Goal: Communication & Community: Ask a question

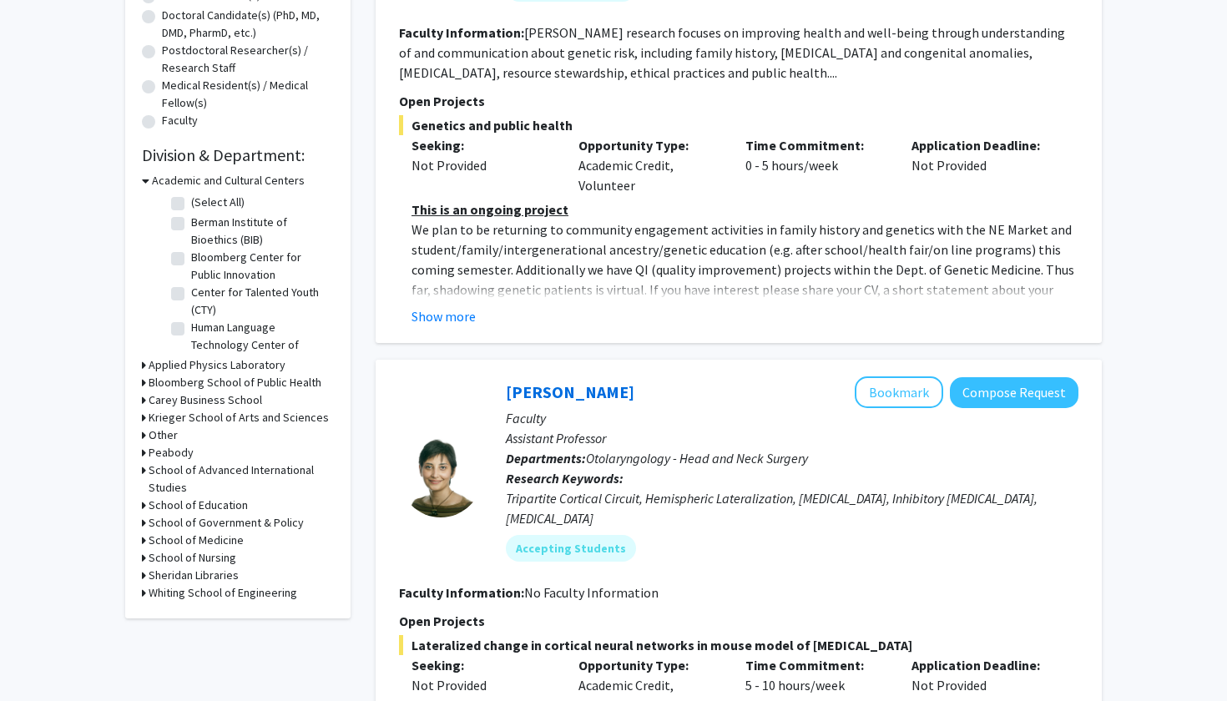
scroll to position [347, 0]
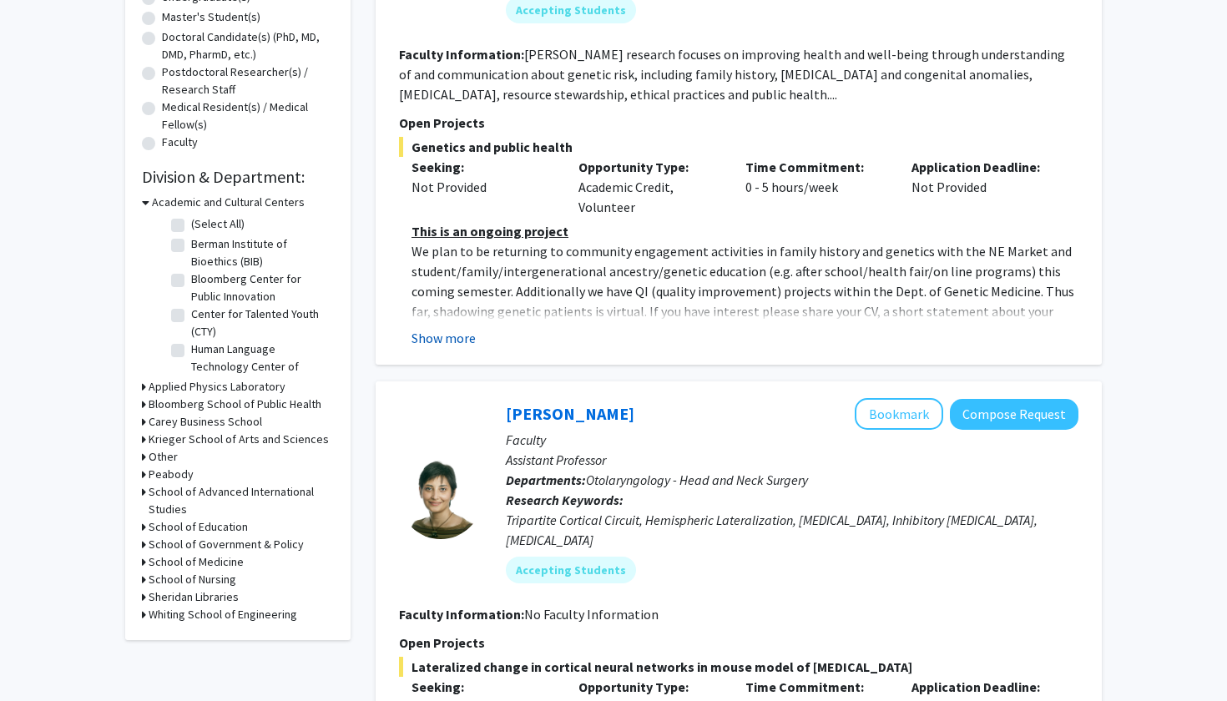
click at [456, 340] on button "Show more" at bounding box center [443, 338] width 64 height 20
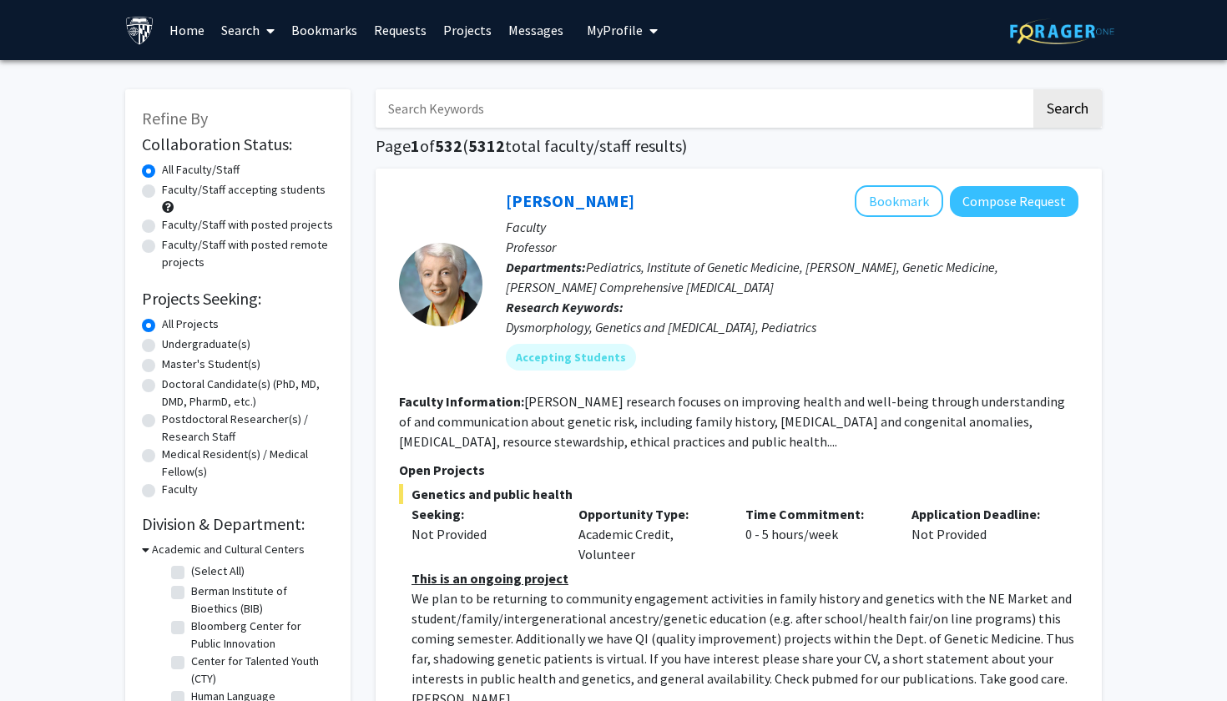
scroll to position [0, 0]
click at [189, 368] on label "Master's Student(s)" at bounding box center [211, 364] width 98 height 18
click at [173, 366] on input "Master's Student(s)" at bounding box center [167, 360] width 11 height 11
radio input "true"
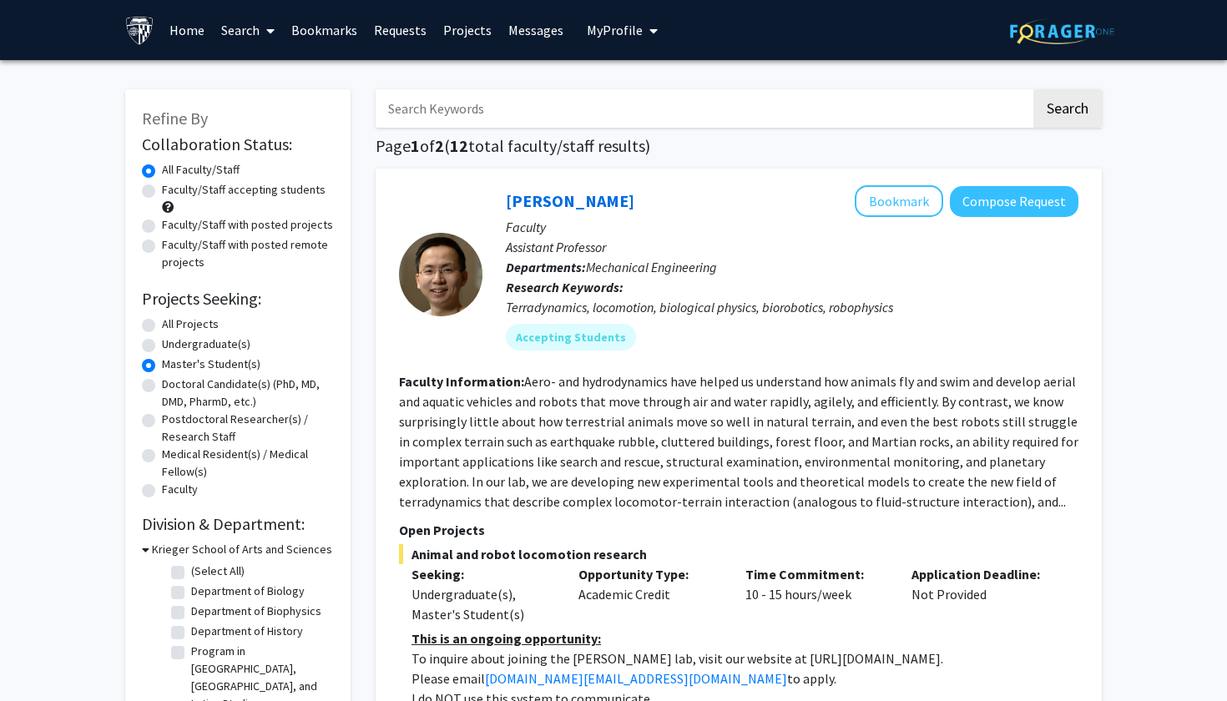
click at [179, 330] on label "All Projects" at bounding box center [190, 324] width 57 height 18
click at [173, 326] on input "All Projects" at bounding box center [167, 320] width 11 height 11
radio input "true"
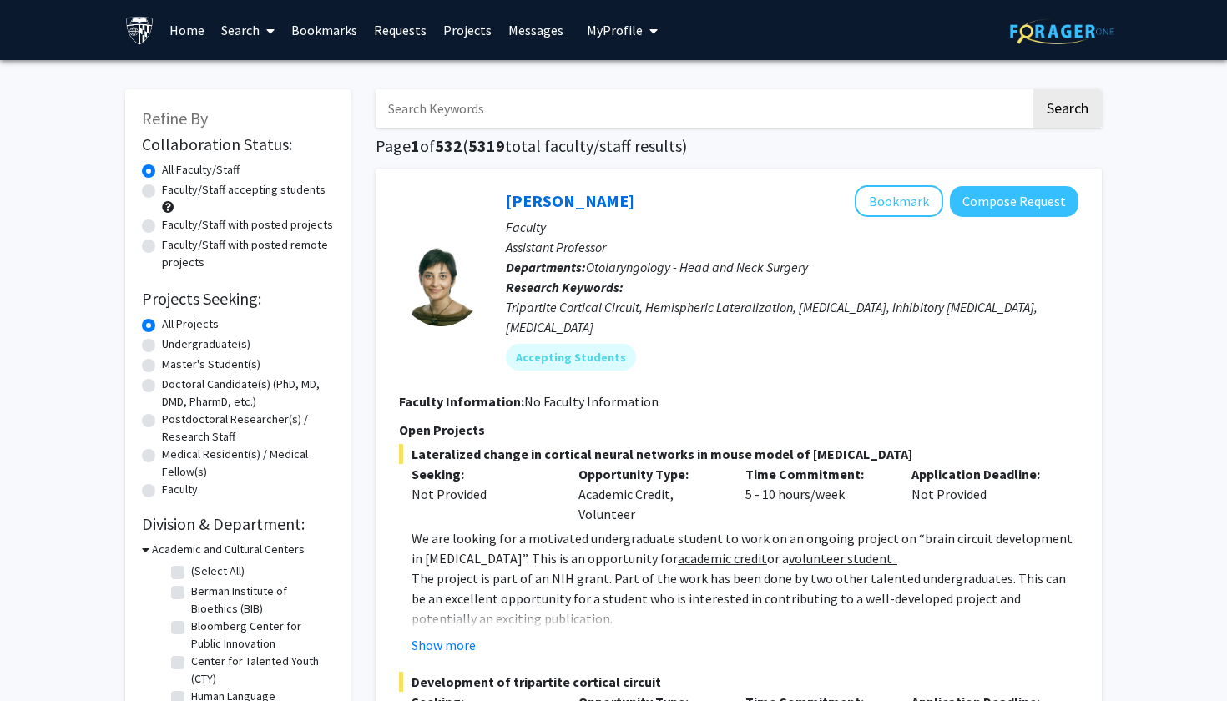
click at [174, 373] on label "Master's Student(s)" at bounding box center [211, 364] width 98 height 18
click at [173, 366] on input "Master's Student(s)" at bounding box center [167, 360] width 11 height 11
radio input "true"
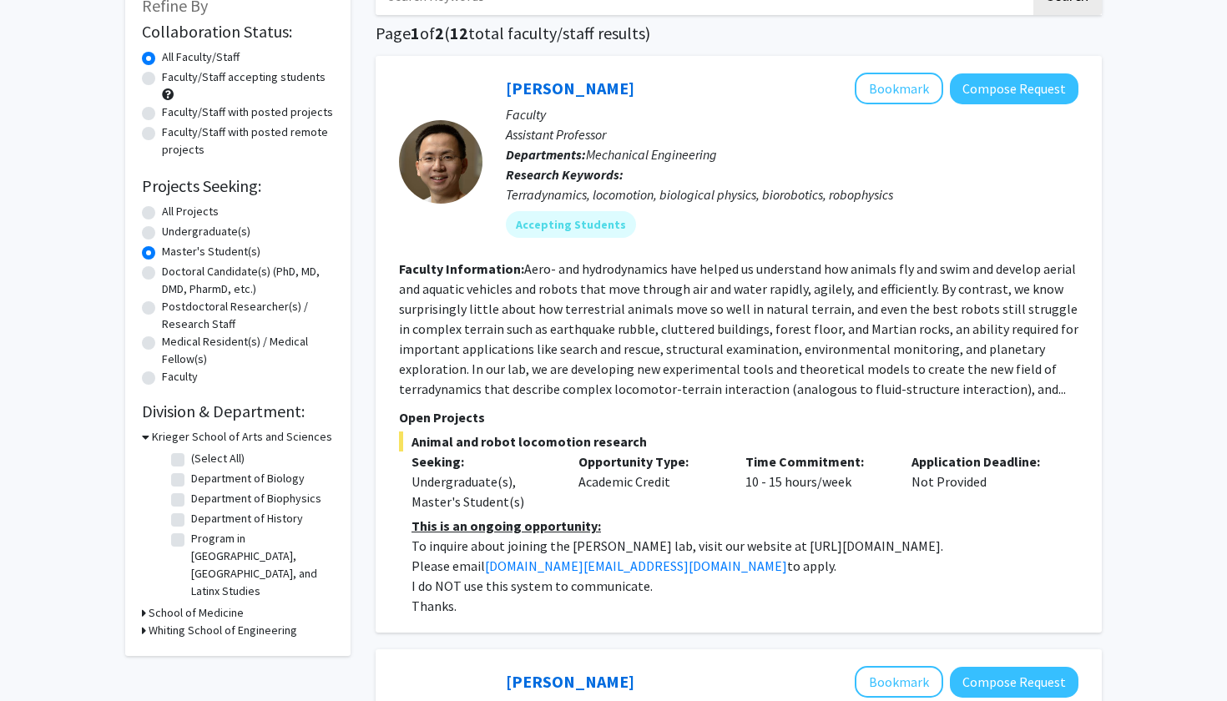
scroll to position [199, 0]
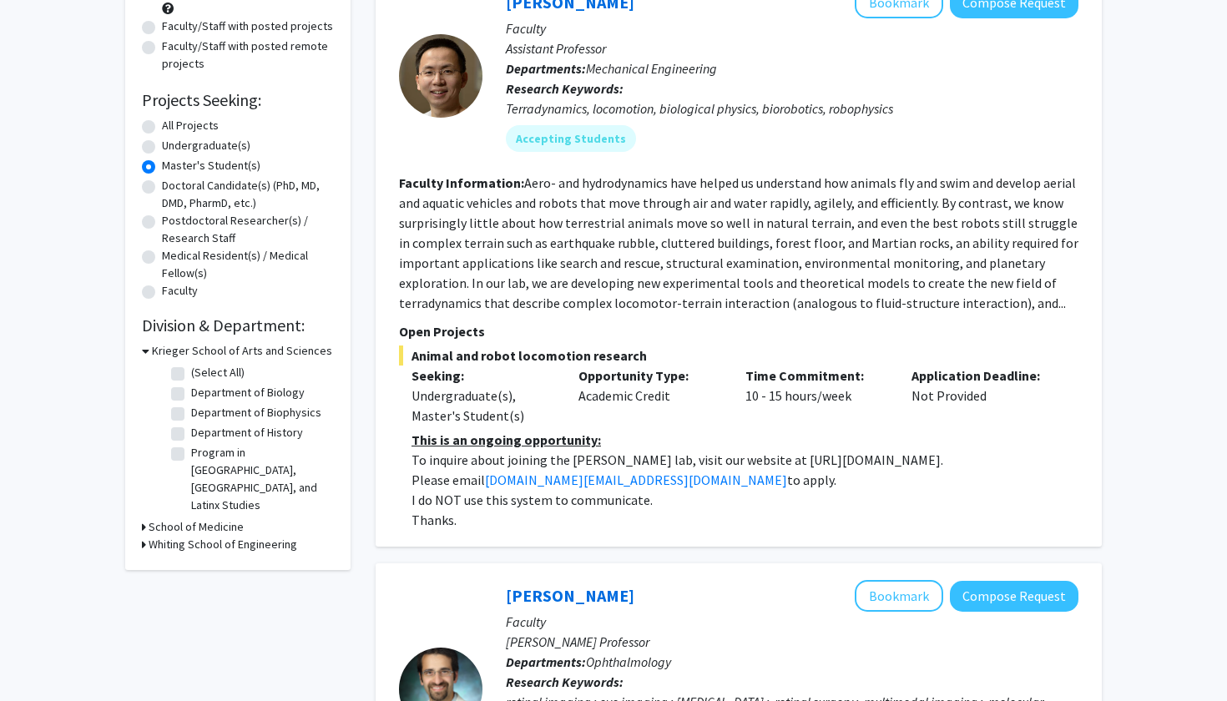
click at [253, 536] on h3 "Whiting School of Engineering" at bounding box center [223, 545] width 149 height 18
click at [253, 536] on h3 "Whiting School of Engineering" at bounding box center [226, 545] width 149 height 18
click at [203, 518] on h3 "School of Medicine" at bounding box center [196, 527] width 95 height 18
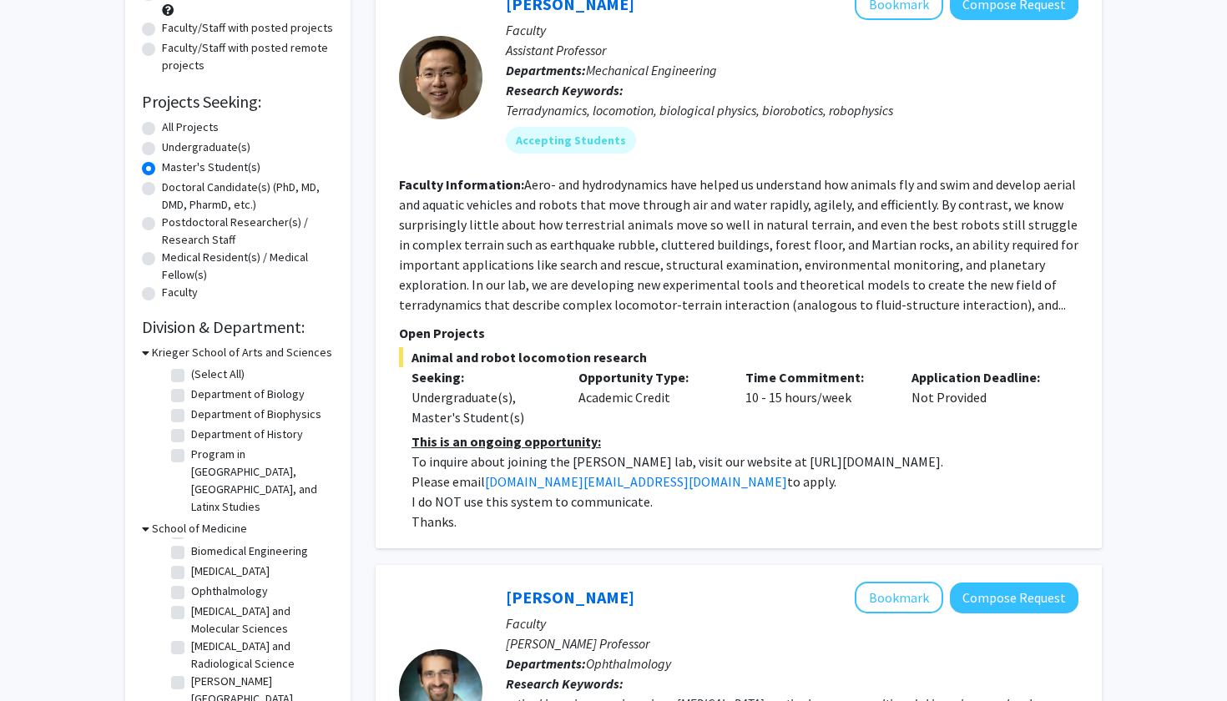
scroll to position [14, 0]
click at [191, 527] on label "(Select All)" at bounding box center [217, 536] width 53 height 18
click at [191, 527] on input "(Select All)" at bounding box center [196, 532] width 11 height 11
checkbox input "true"
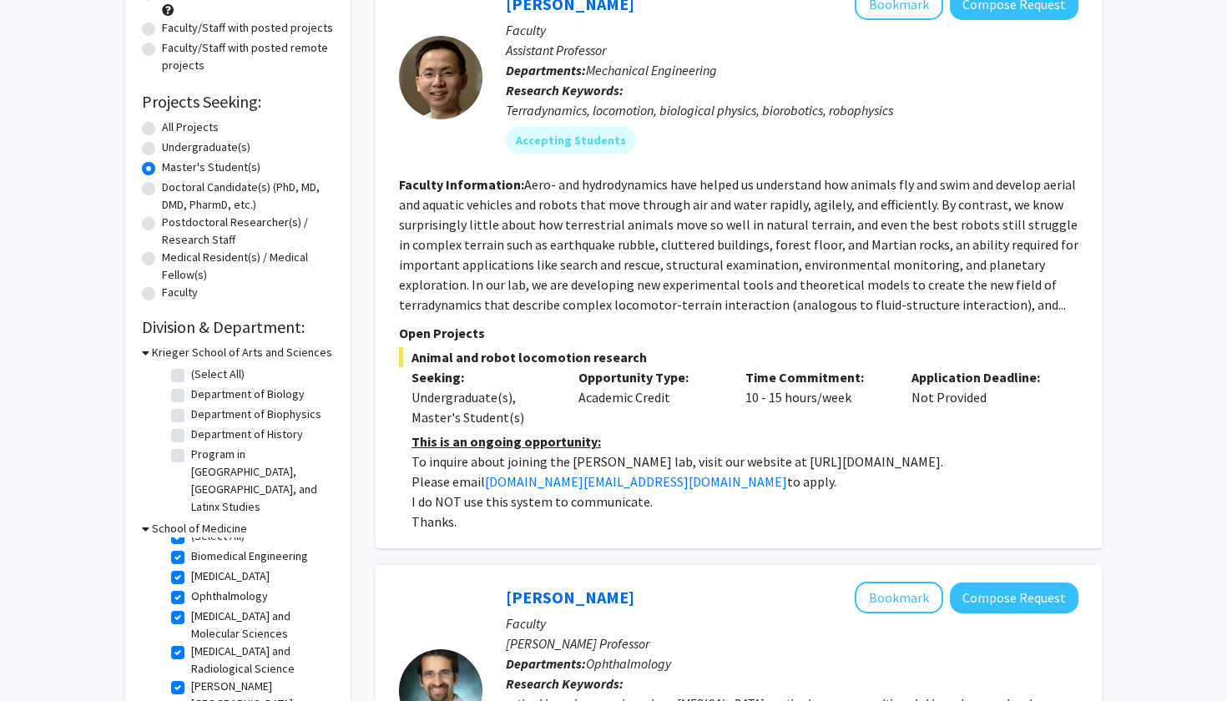
checkbox input "true"
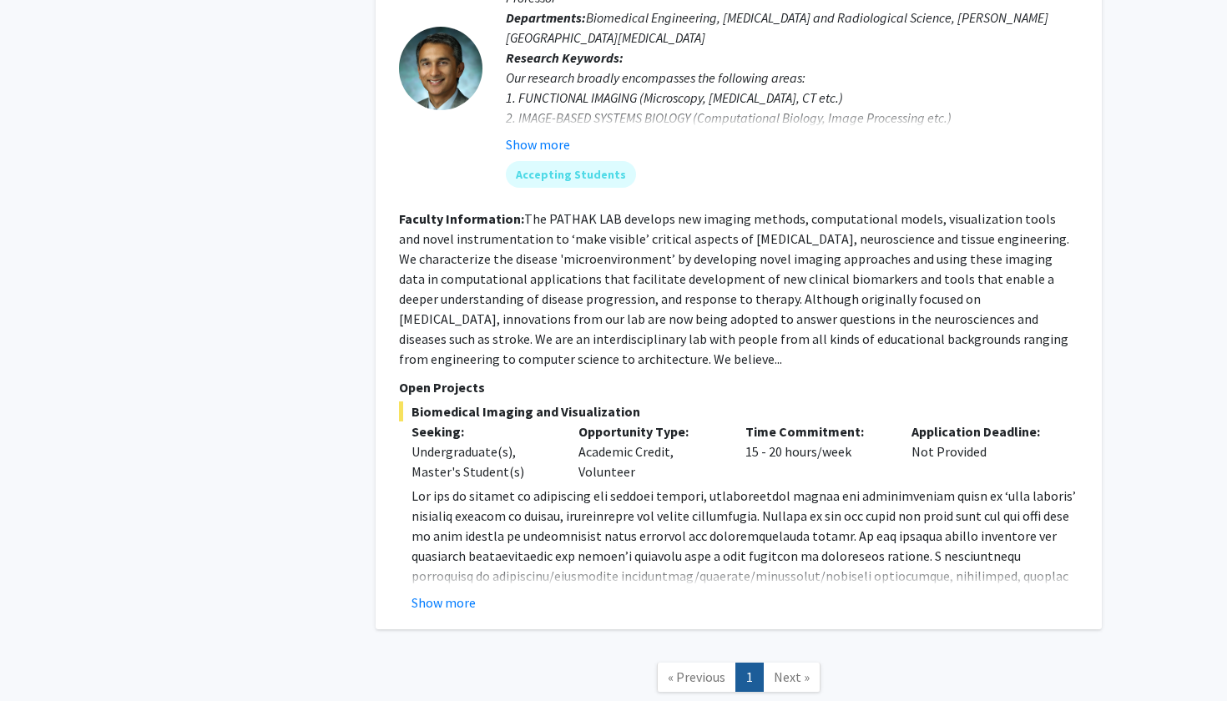
scroll to position [3915, 0]
click at [772, 662] on link "Next »" at bounding box center [792, 676] width 58 height 29
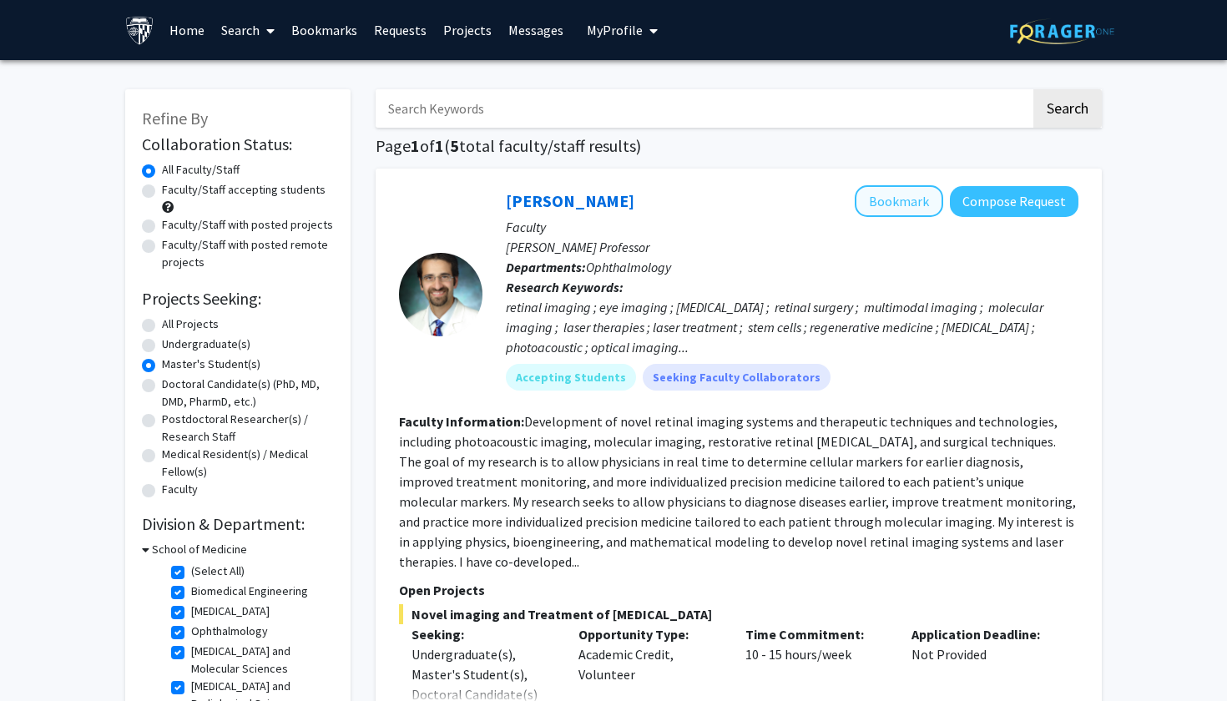
scroll to position [0, 0]
click at [979, 209] on button "Compose Request" at bounding box center [1014, 201] width 128 height 31
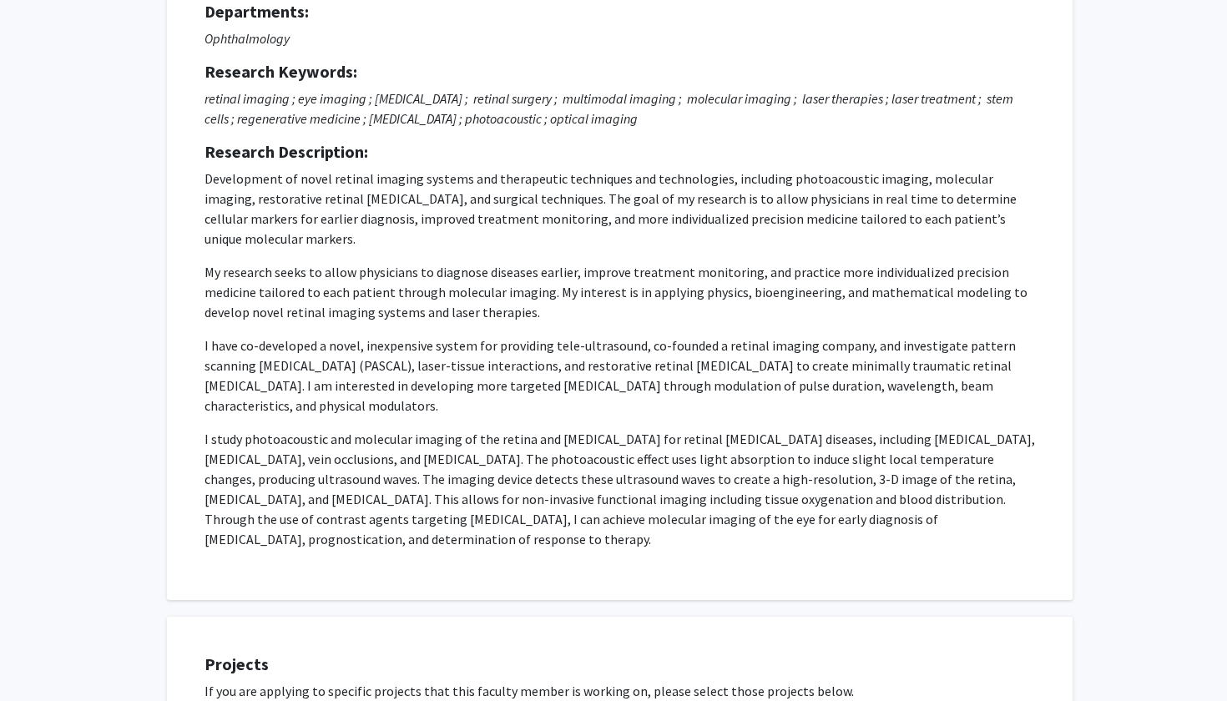
scroll to position [545, 0]
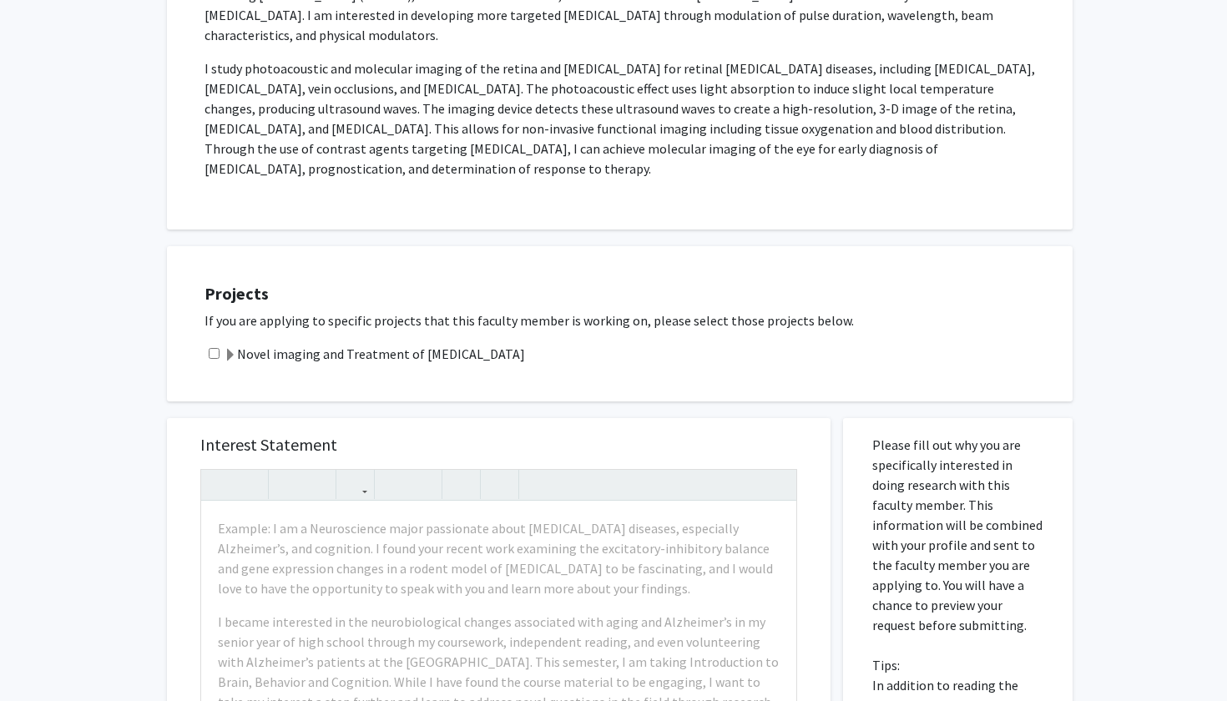
click at [363, 344] on label "Novel imaging and Treatment of [MEDICAL_DATA]" at bounding box center [374, 354] width 301 height 20
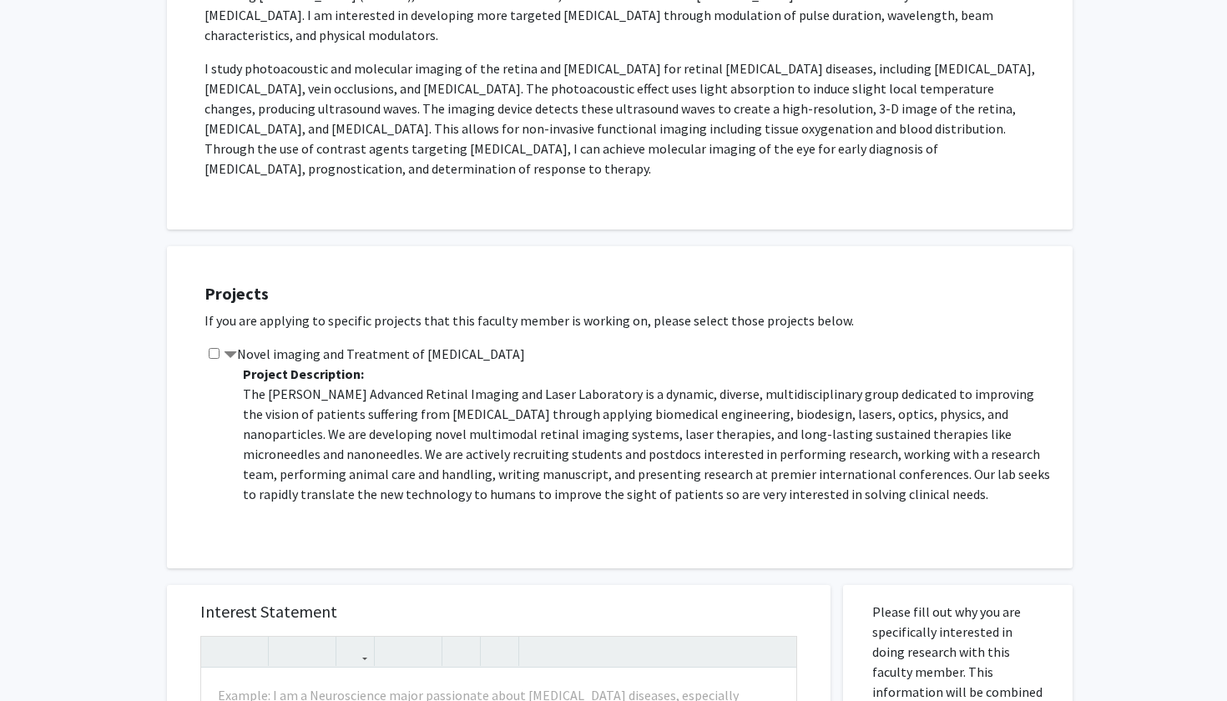
click at [214, 348] on input "checkbox" at bounding box center [214, 353] width 11 height 11
checkbox input "true"
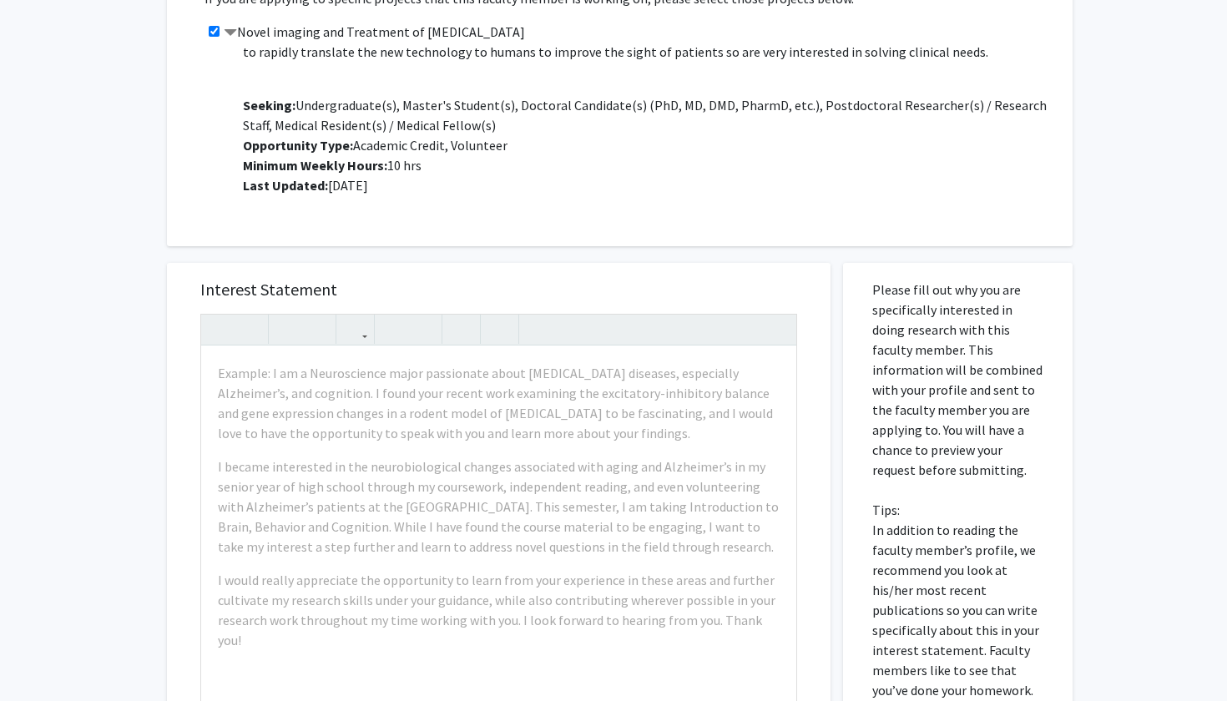
scroll to position [869, 0]
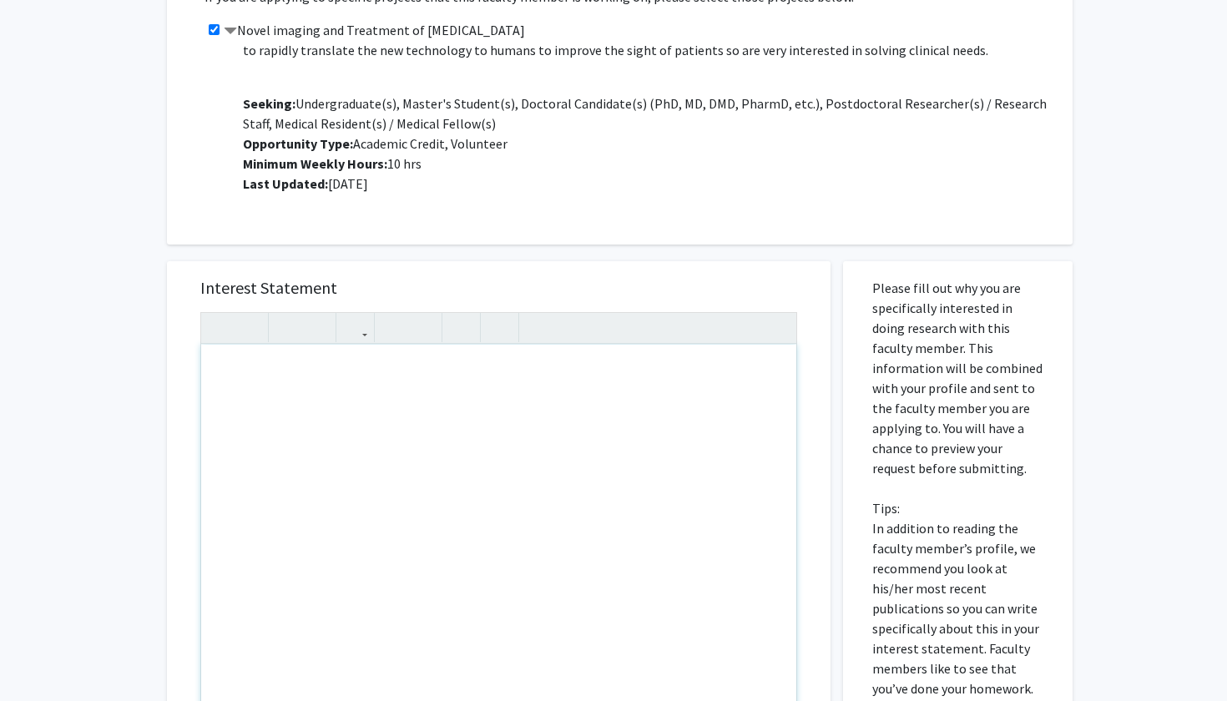
drag, startPoint x: 218, startPoint y: 350, endPoint x: 714, endPoint y: 578, distance: 546.2
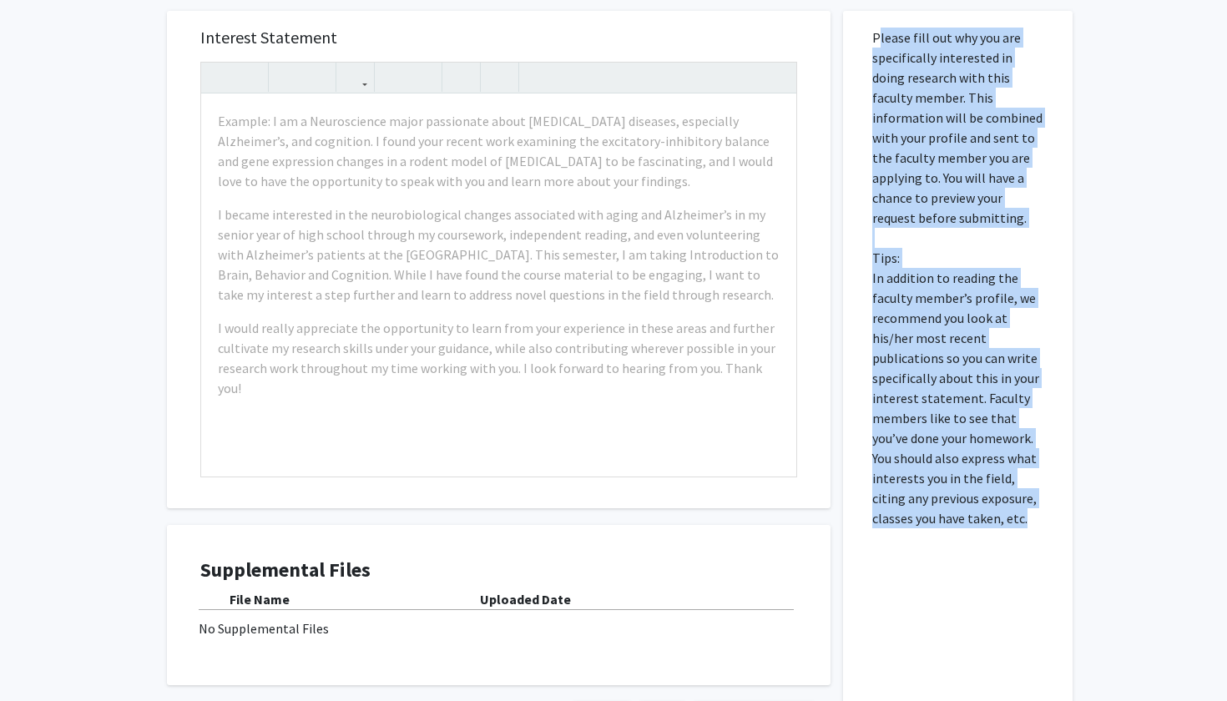
scroll to position [1087, 0]
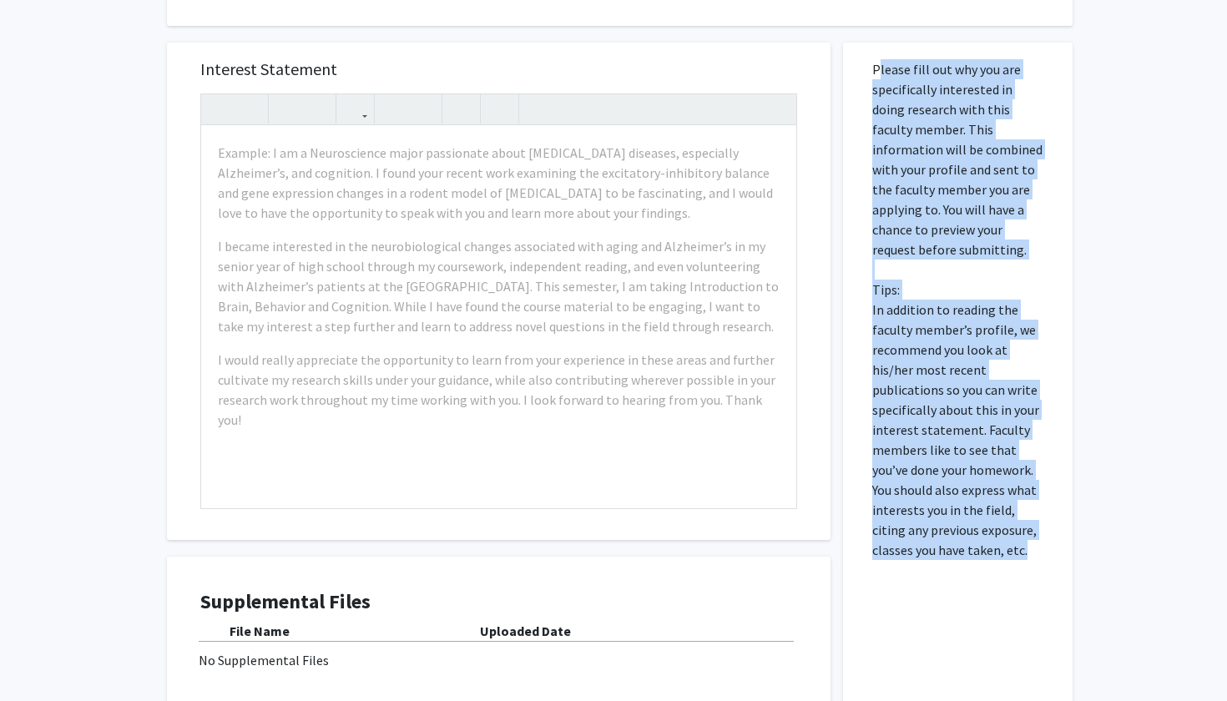
drag, startPoint x: 983, startPoint y: 464, endPoint x: 865, endPoint y: 43, distance: 437.5
click at [865, 43] on div "Please fill out why you are specifically interested in doing research with this…" at bounding box center [957, 412] width 204 height 738
copy p "Please fill out why you are specifically interested in doing research with this…"
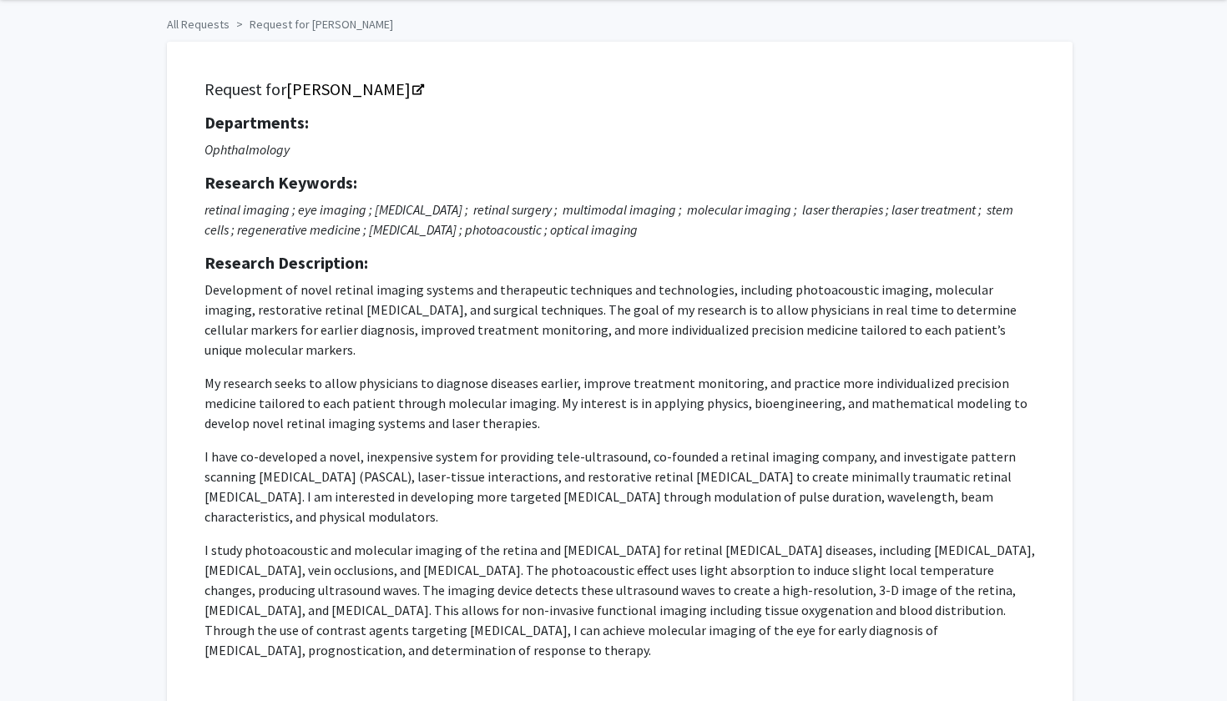
scroll to position [0, 0]
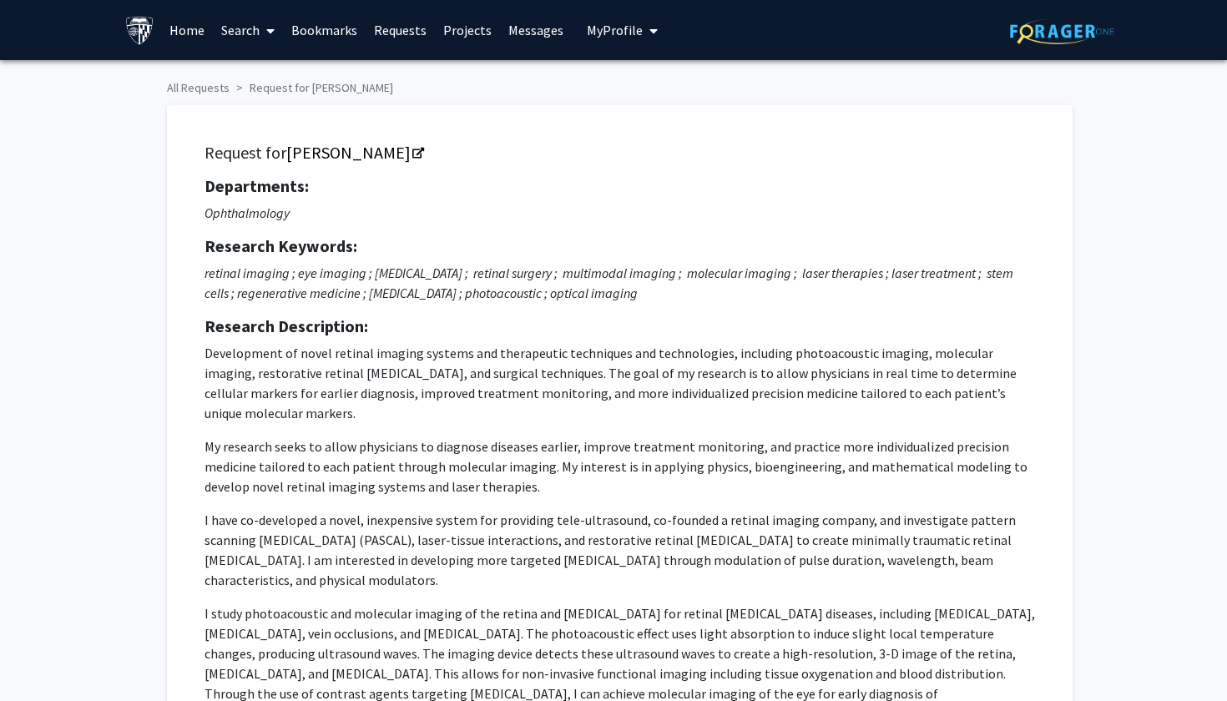
drag, startPoint x: 458, startPoint y: 530, endPoint x: 275, endPoint y: 183, distance: 392.7
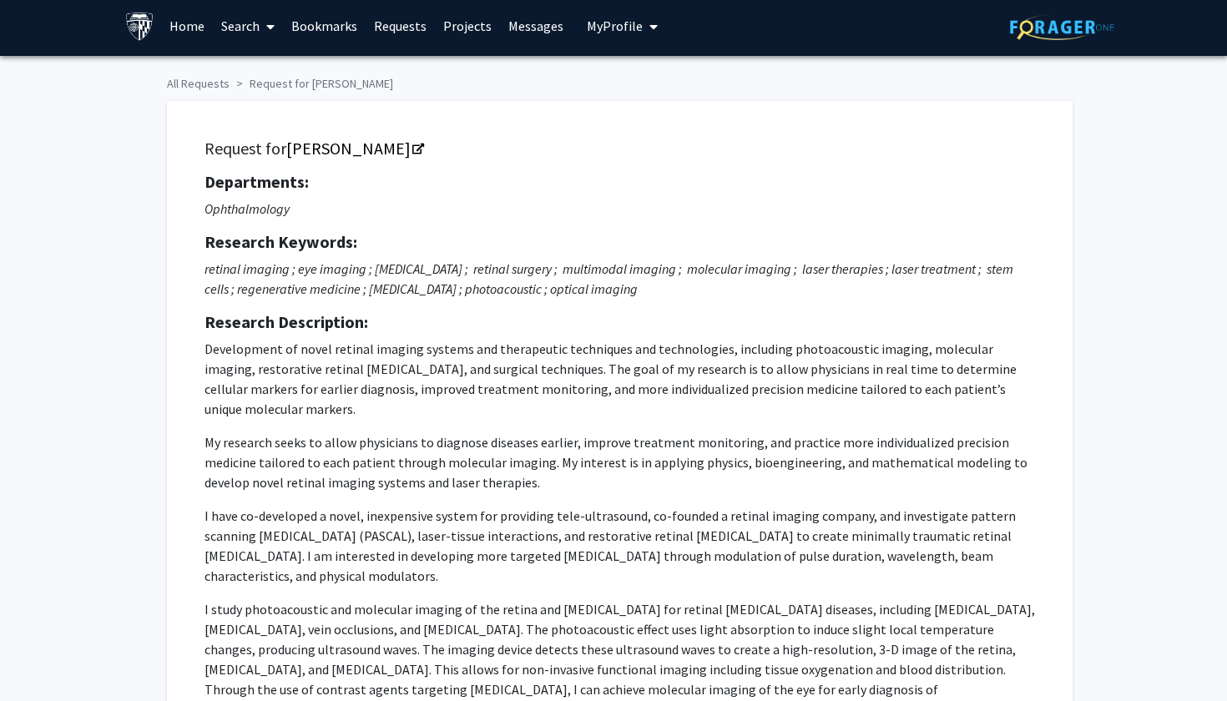
scroll to position [7, 0]
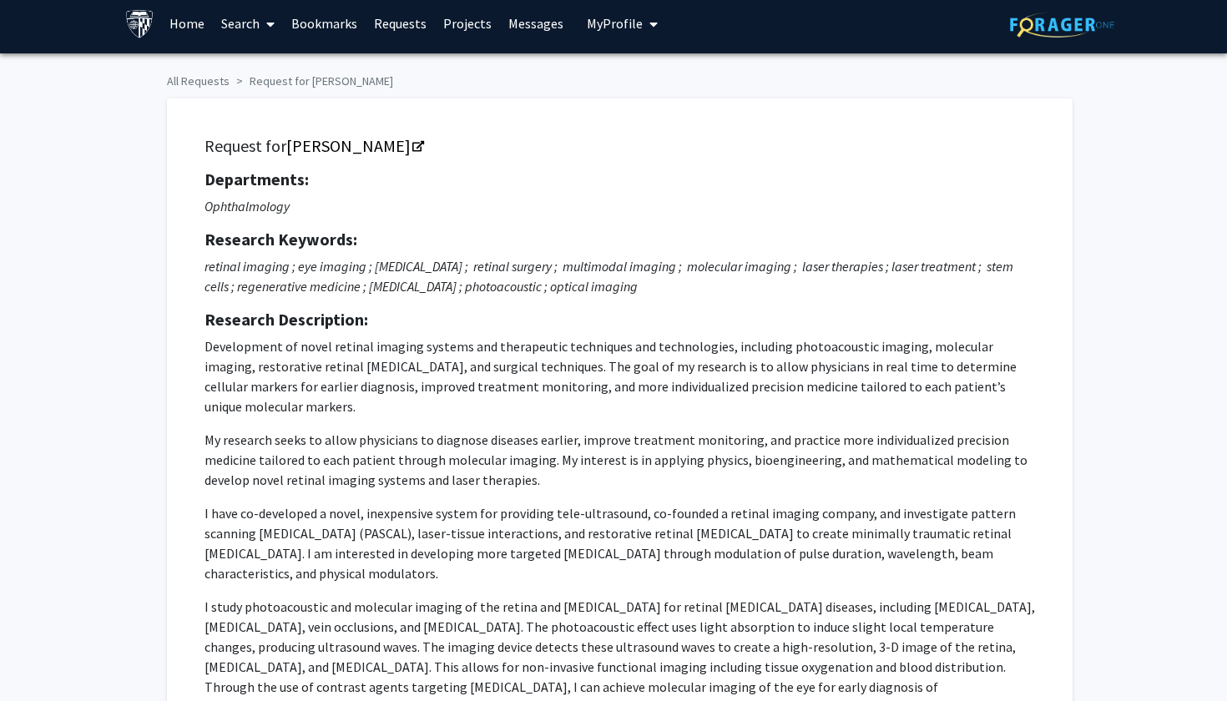
copy div "lore ips Dolors Ametco Adipiscinge: Seddoeiusmodt Incididu Utlabore: etdolor ma…"
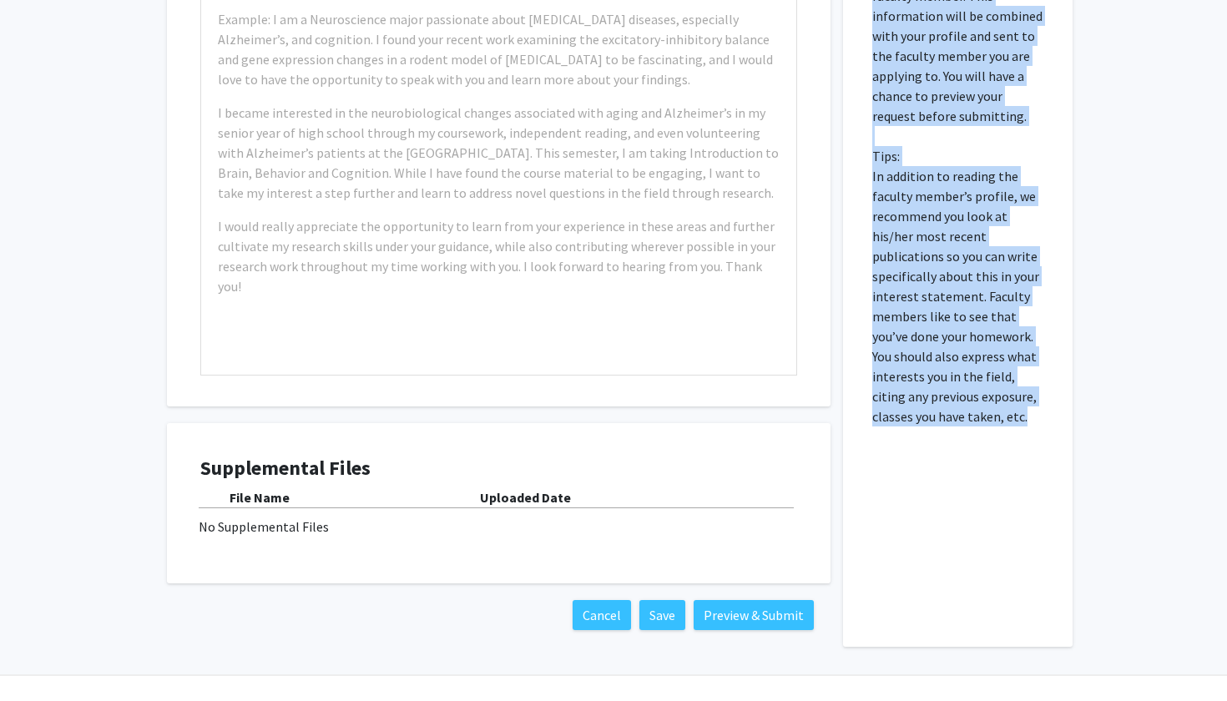
scroll to position [941, 0]
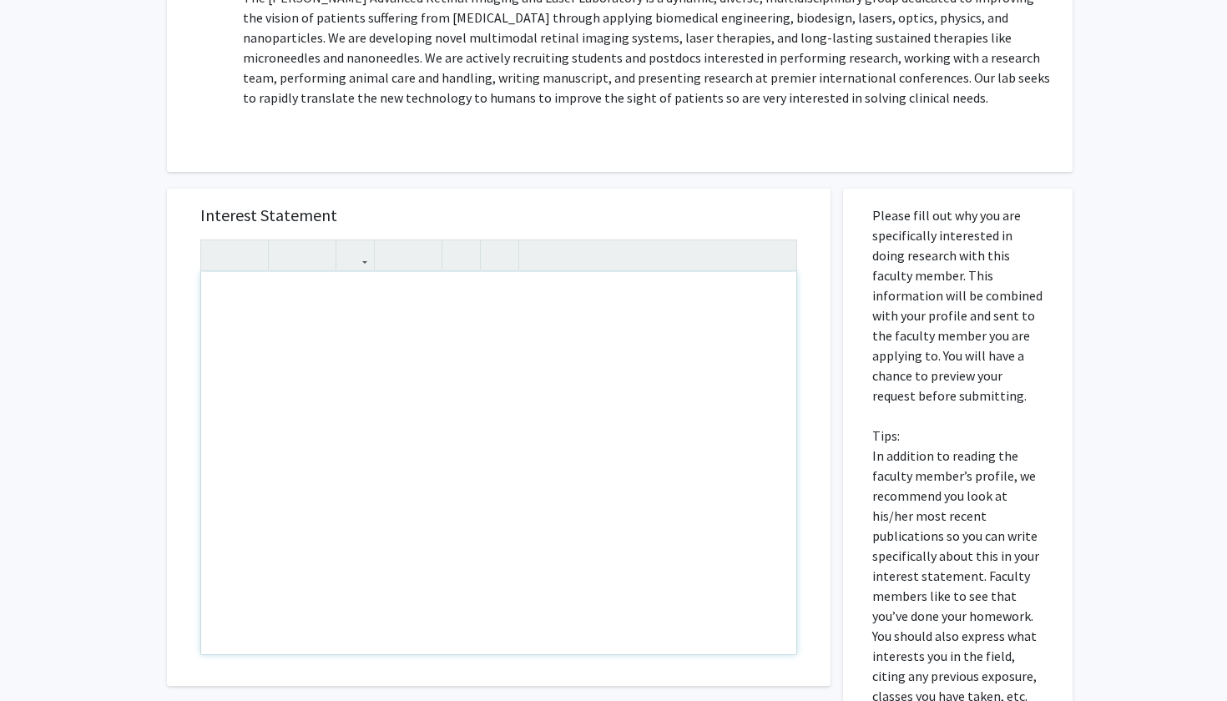
click at [217, 276] on div "Note to users with screen readers: Please press Alt+0 or Option+0 to deactivate…" at bounding box center [498, 463] width 595 height 382
paste div "Note to users with screen readers: Please press Alt+0 or Option+0 to deactivate…"
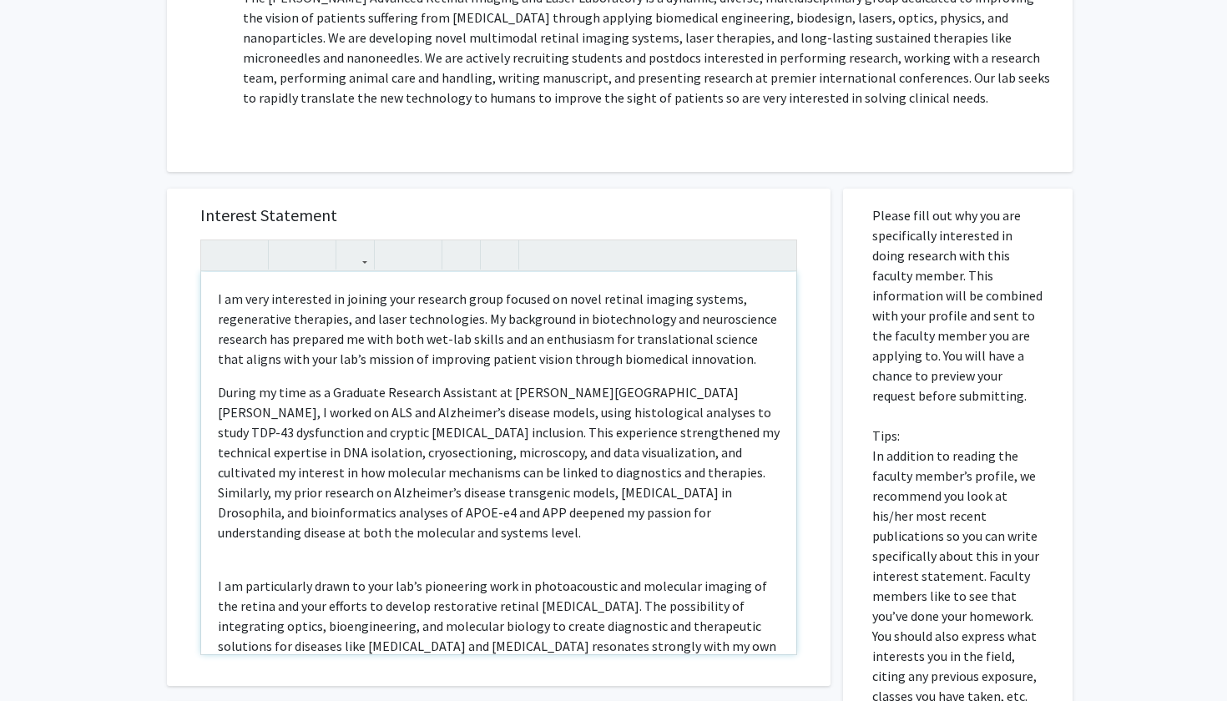
type textarea "<l>I do sita consectetu ad elitsed doei temporin utlab etdolor ma aliqu enimadm…"
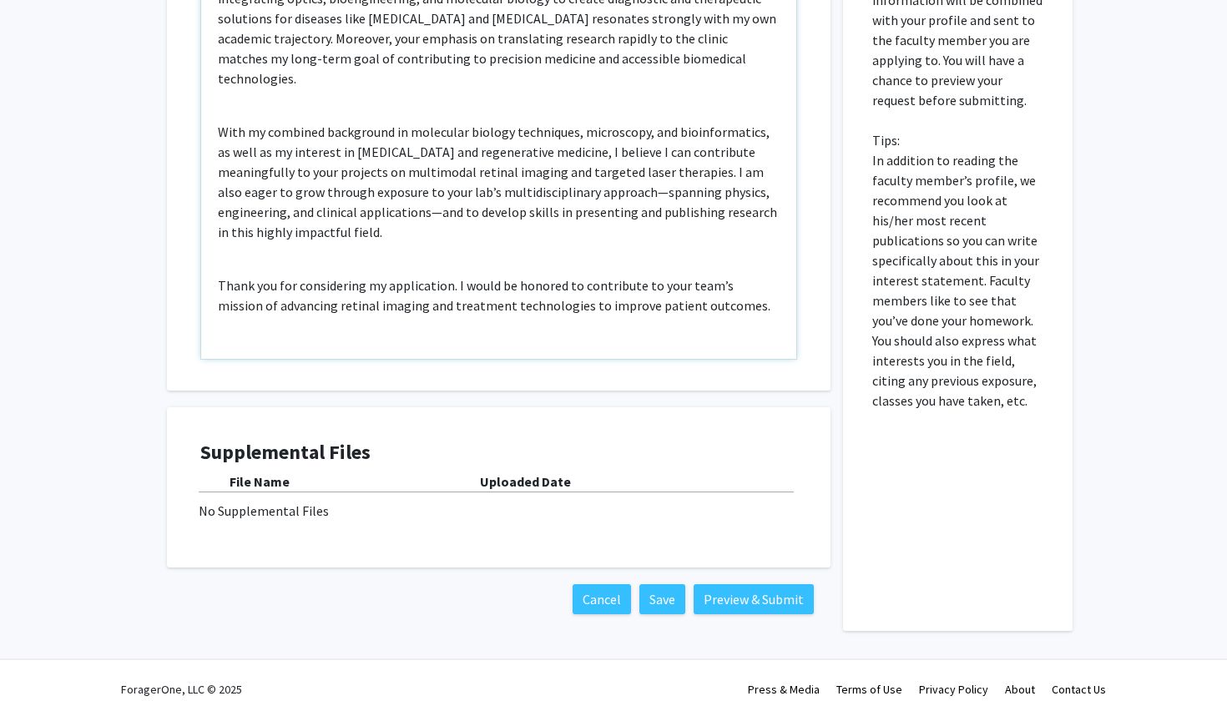
scroll to position [1236, 0]
click at [507, 474] on div "File Name Uploaded Date" at bounding box center [498, 482] width 597 height 21
click at [273, 501] on div "No Supplemental Files" at bounding box center [499, 511] width 600 height 20
click at [559, 506] on div "Supplemental Files File Name Uploaded Date No Supplemental Files" at bounding box center [498, 487] width 597 height 93
click at [240, 518] on div "Supplemental Files File Name Uploaded Date No Supplemental Files" at bounding box center [499, 488] width 630 height 127
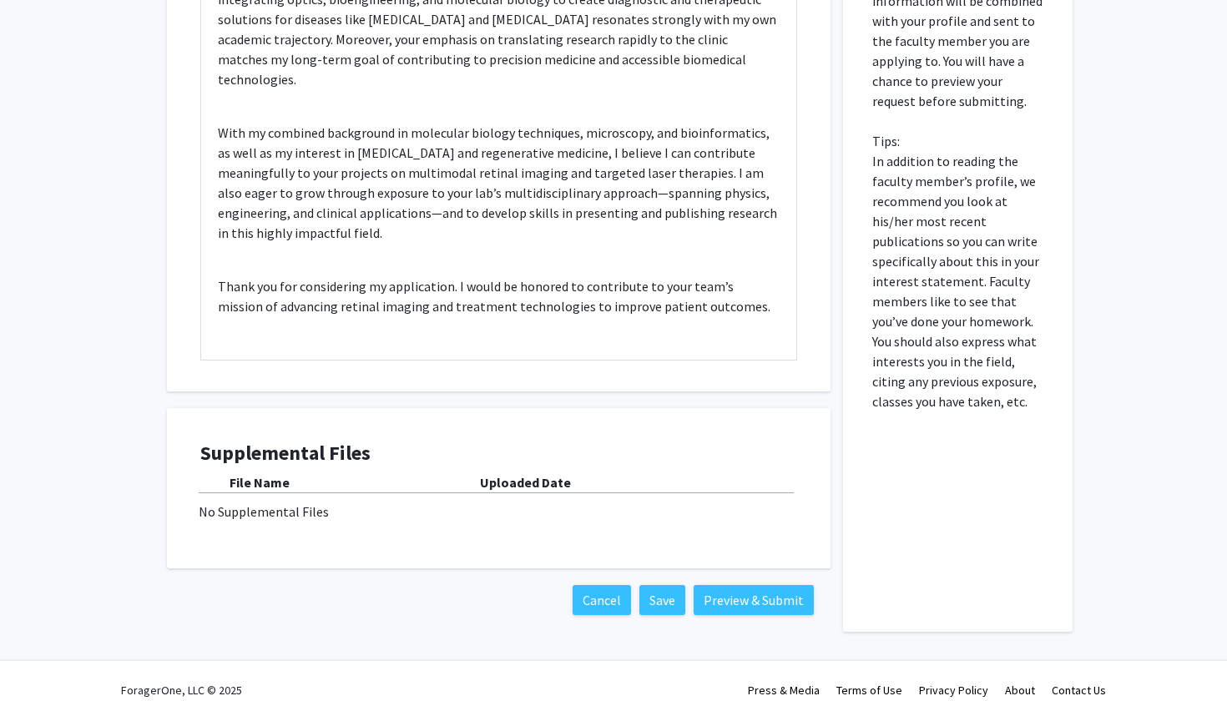
click at [314, 472] on div "File Name" at bounding box center [354, 482] width 250 height 20
click at [738, 585] on button "Preview & Submit" at bounding box center [753, 600] width 120 height 30
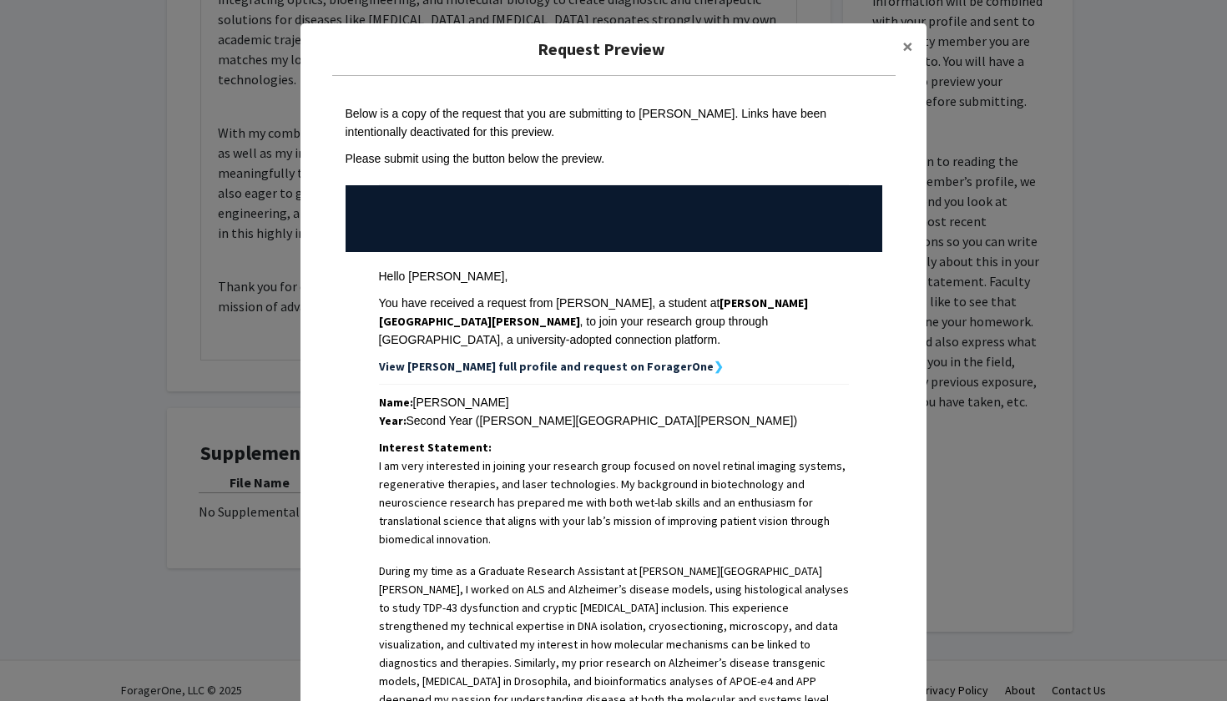
scroll to position [710, 0]
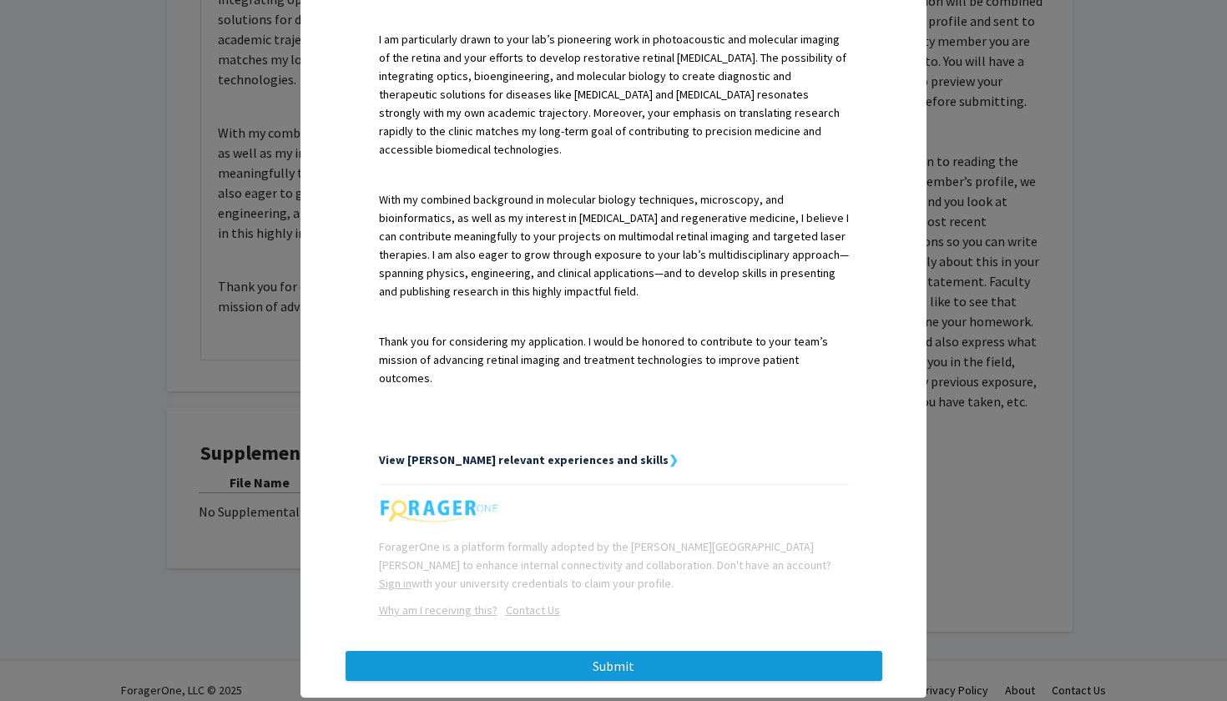
click at [662, 651] on button "Submit" at bounding box center [613, 666] width 537 height 30
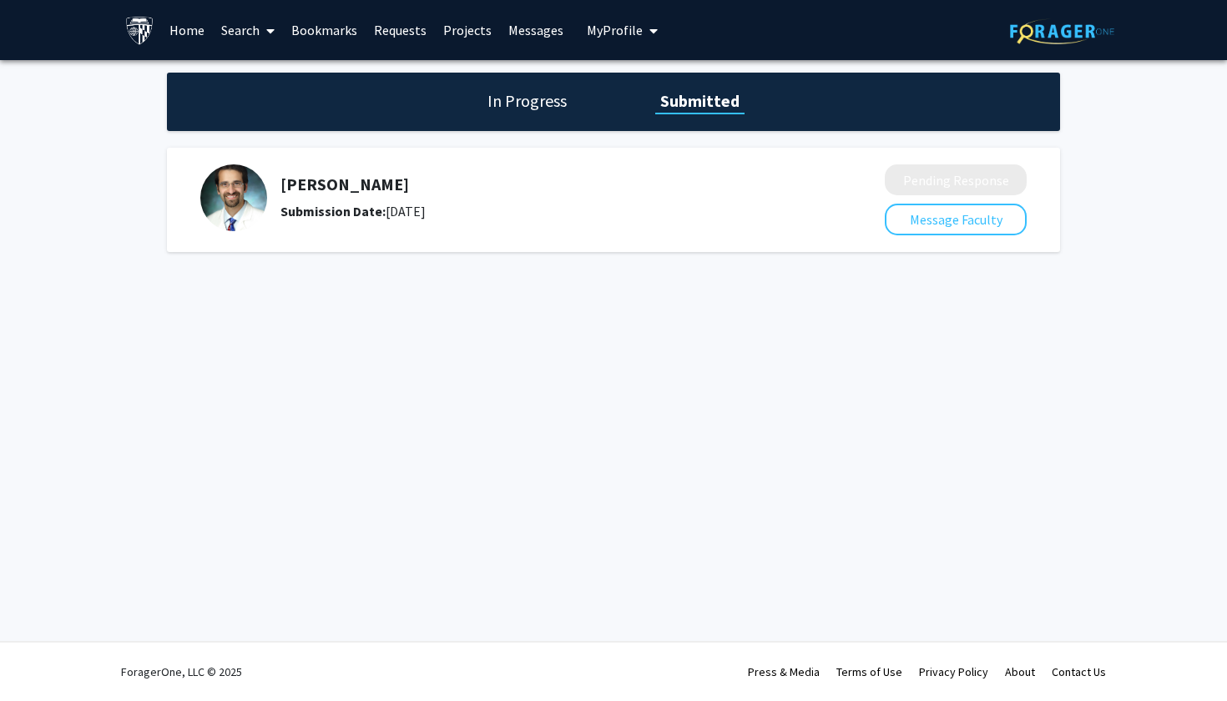
click at [249, 20] on link "Search" at bounding box center [248, 30] width 70 height 58
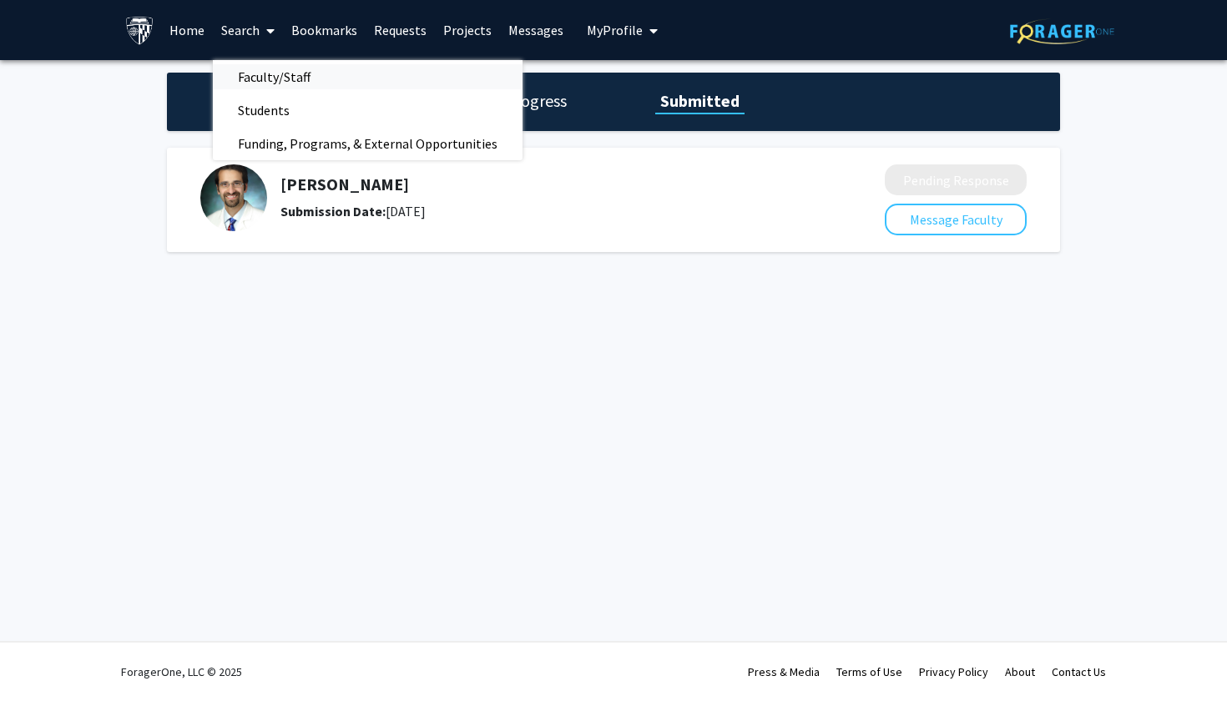
click at [270, 67] on span "Faculty/Staff" at bounding box center [274, 76] width 123 height 33
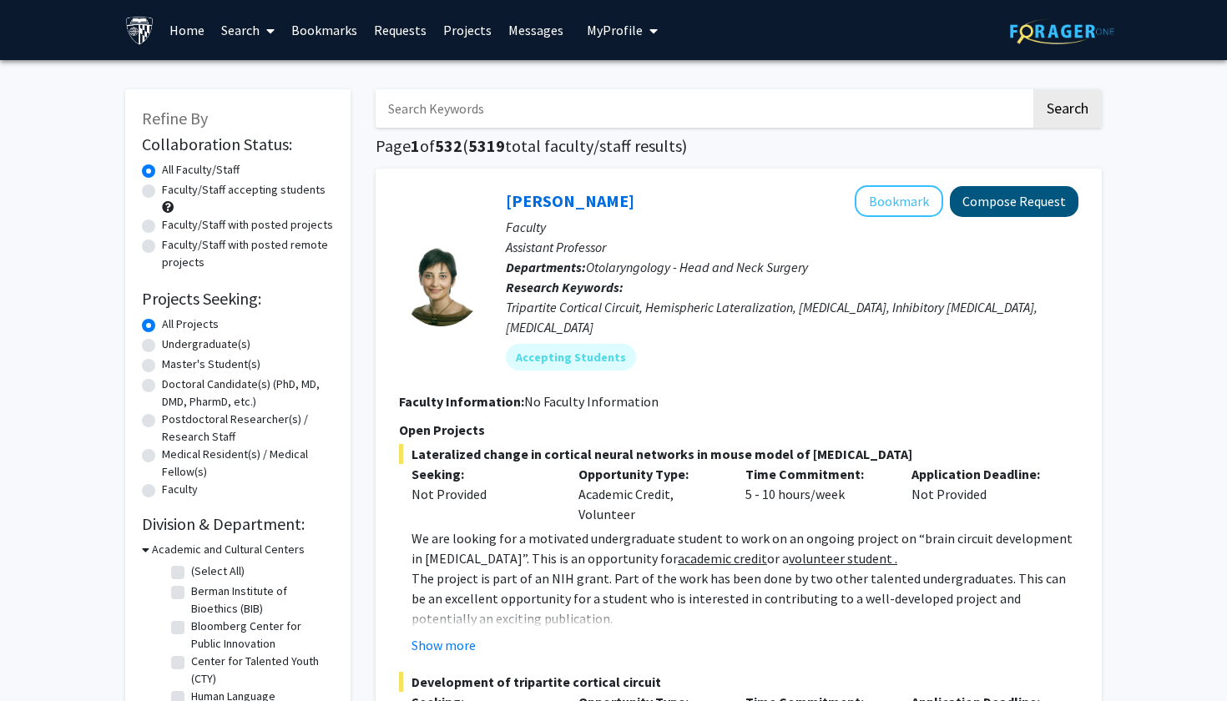
click at [1003, 199] on button "Compose Request" at bounding box center [1014, 201] width 128 height 31
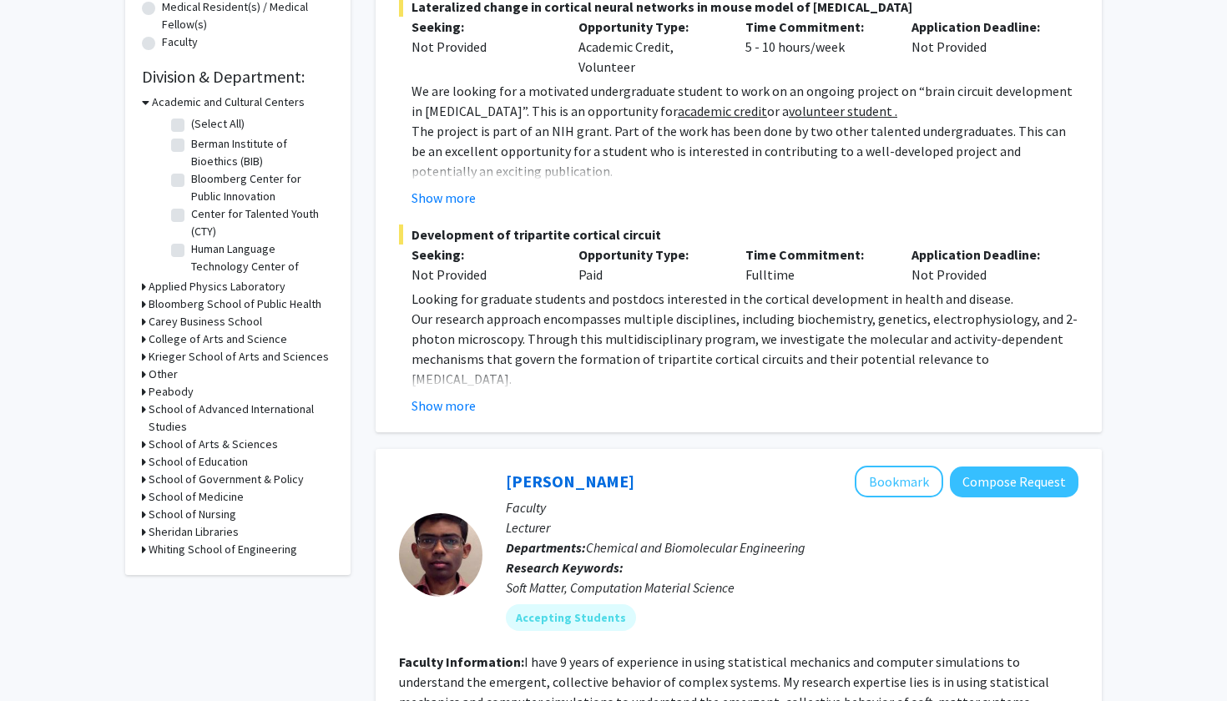
scroll to position [443, 0]
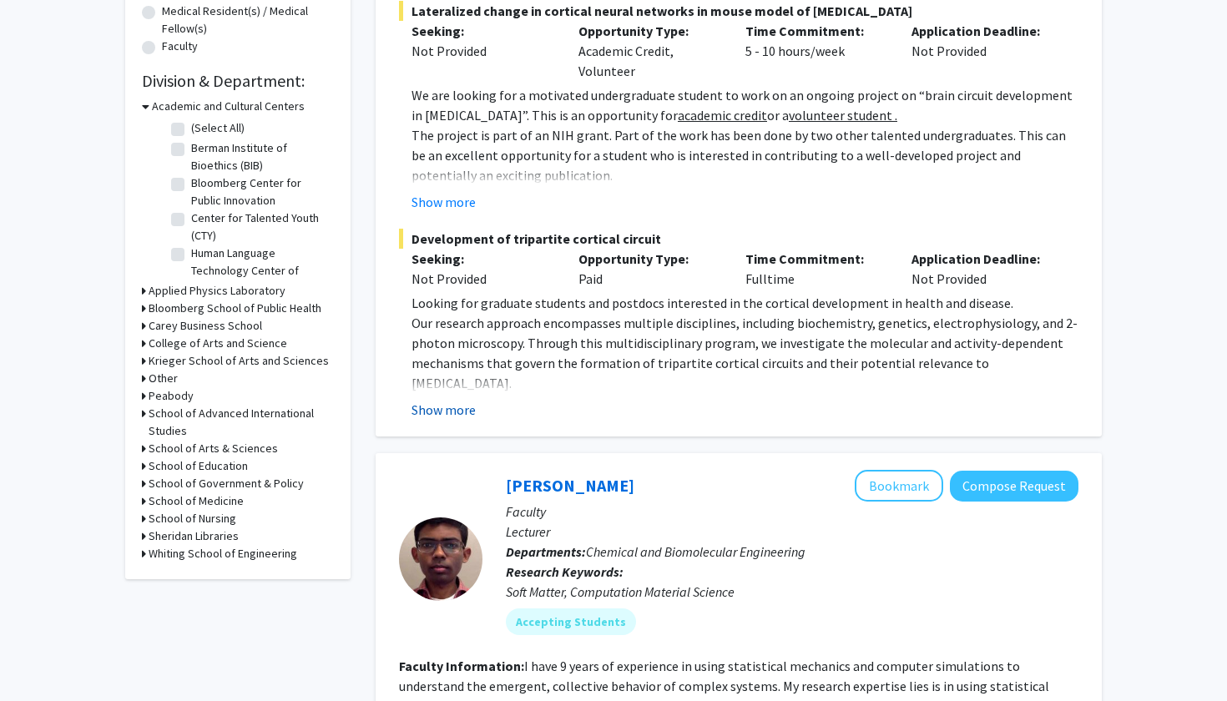
click at [456, 400] on button "Show more" at bounding box center [443, 410] width 64 height 20
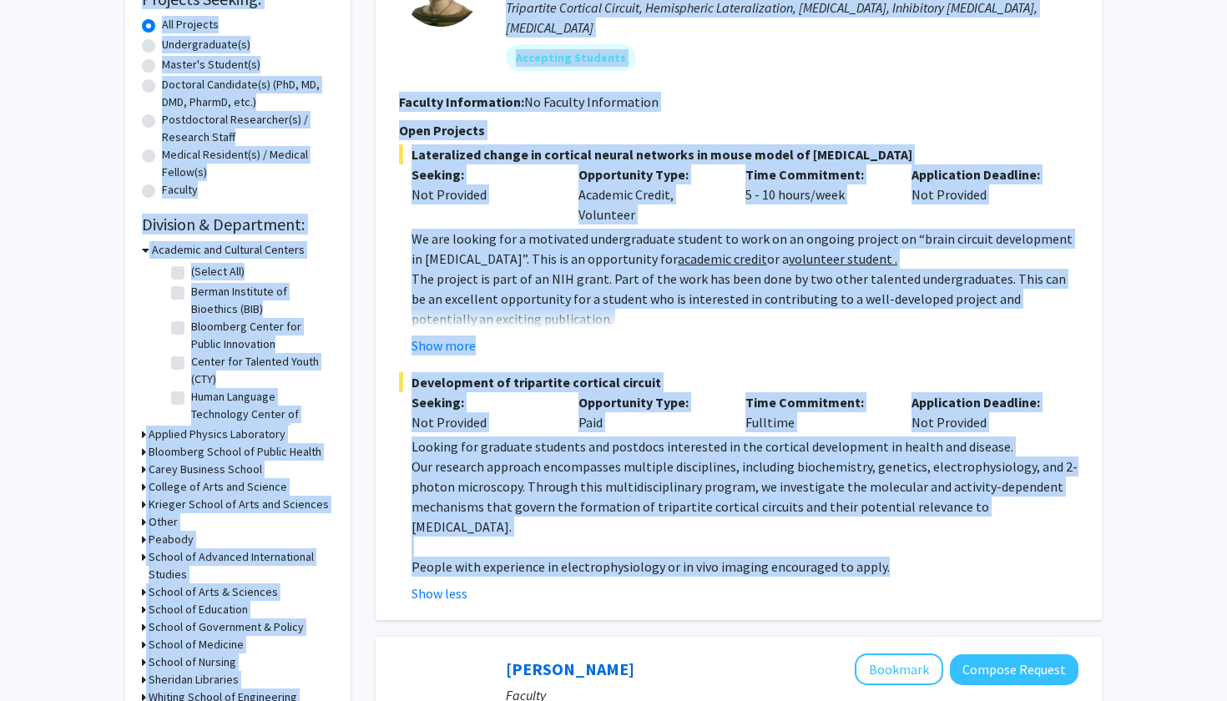
scroll to position [0, 0]
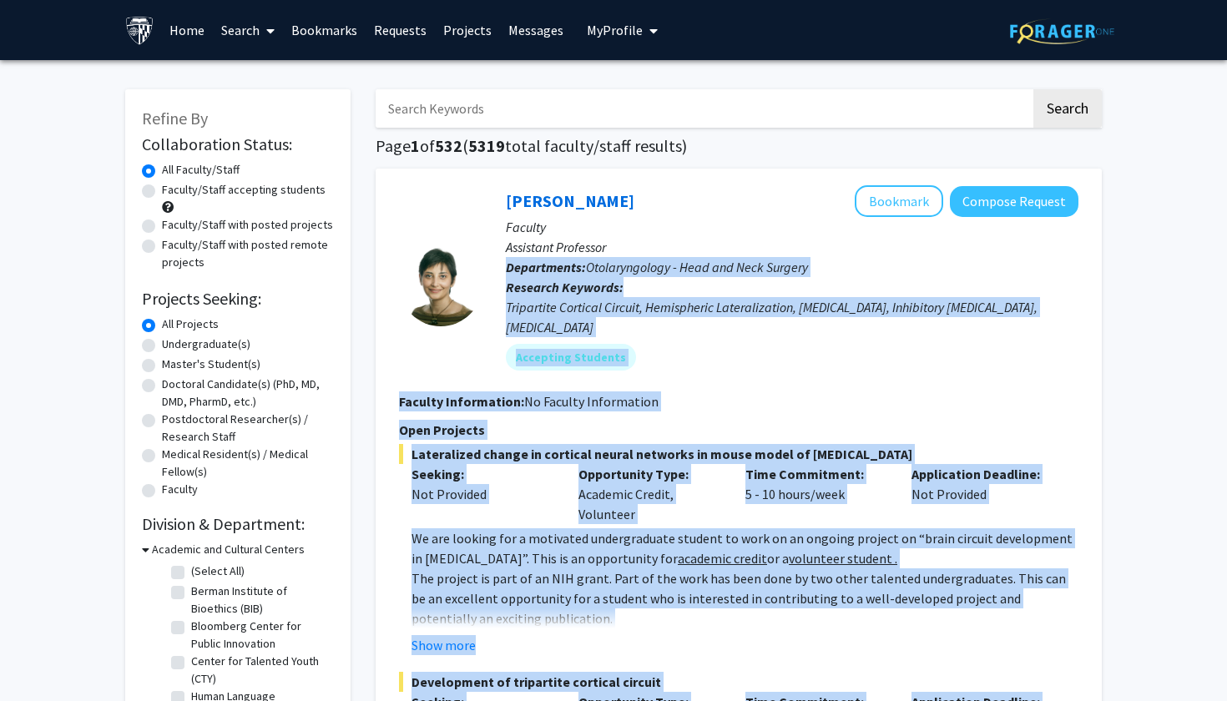
drag, startPoint x: 882, startPoint y: 406, endPoint x: 636, endPoint y: 235, distance: 299.3
click at [636, 235] on fg-search-faculty "[PERSON_NAME] Bookmark Compose Request Faculty Assistant Professor Departments:…" at bounding box center [738, 544] width 679 height 718
click at [511, 207] on link "[PERSON_NAME]" at bounding box center [570, 200] width 128 height 21
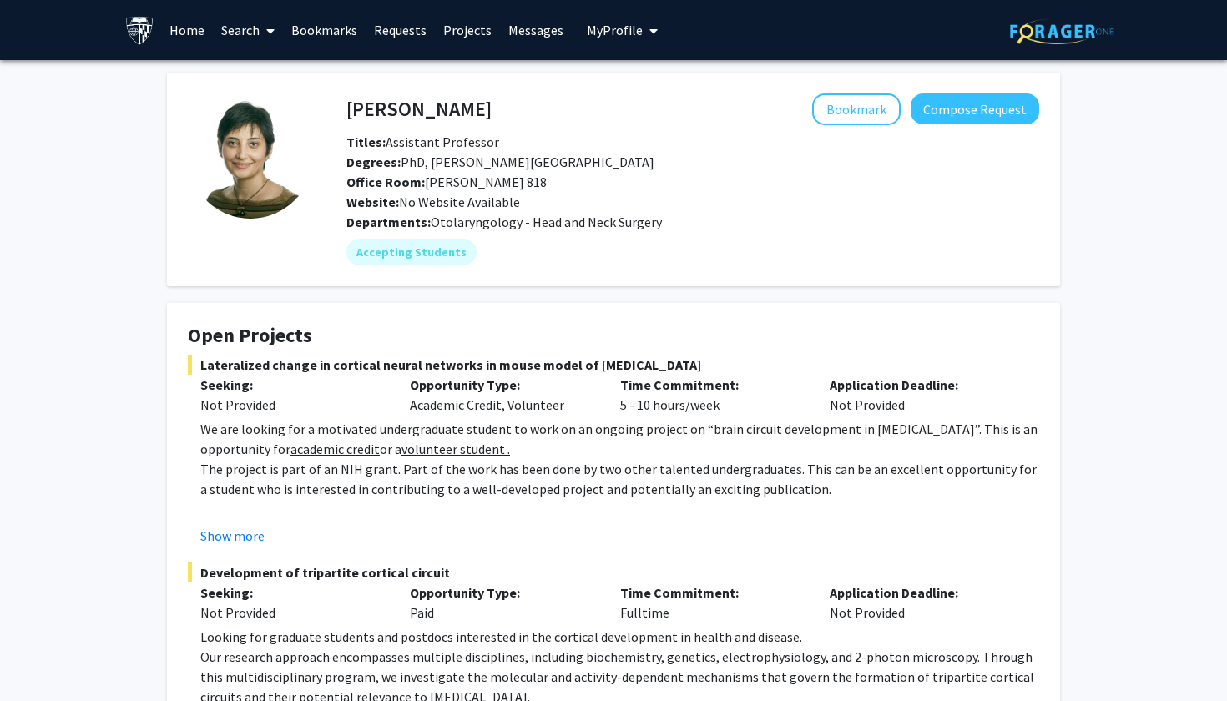
drag, startPoint x: 556, startPoint y: 270, endPoint x: 577, endPoint y: 194, distance: 79.0
click at [577, 194] on div "[PERSON_NAME] Bookmark Compose Request Titles: Assistant Professor Degrees: PhD…" at bounding box center [613, 548] width 918 height 951
click at [577, 194] on div "Website: No Website Available" at bounding box center [693, 202] width 718 height 20
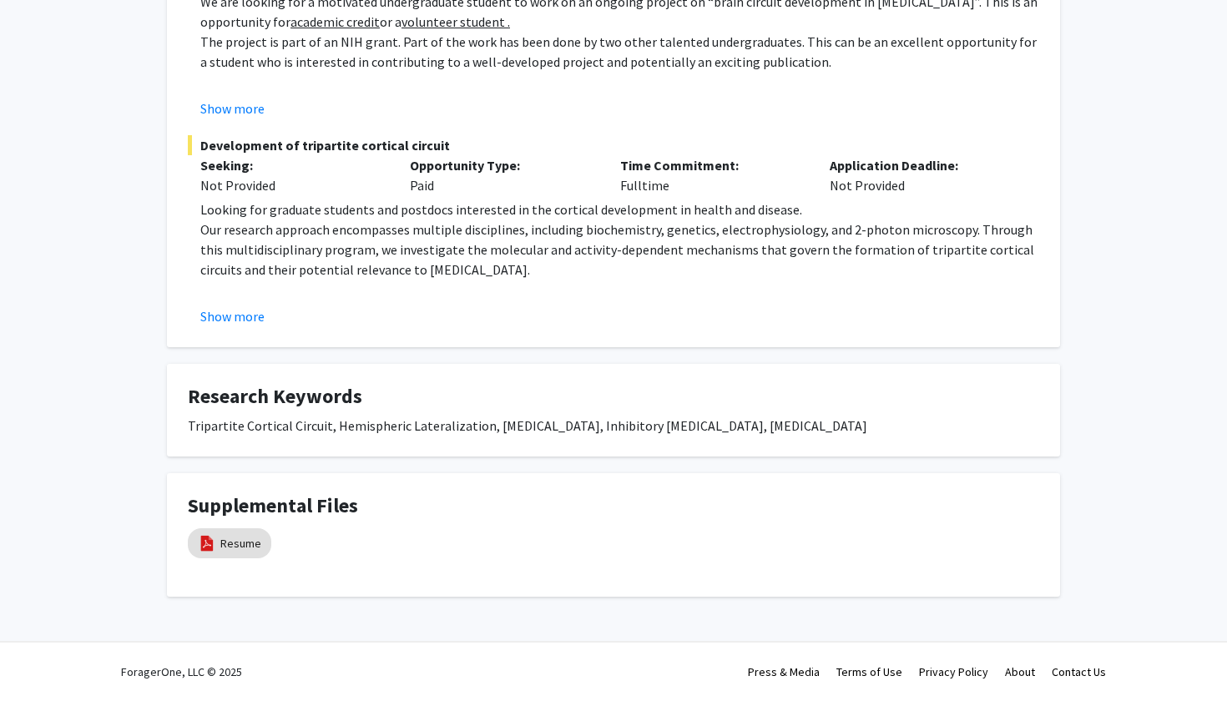
scroll to position [428, 0]
click at [236, 314] on button "Show more" at bounding box center [232, 316] width 64 height 20
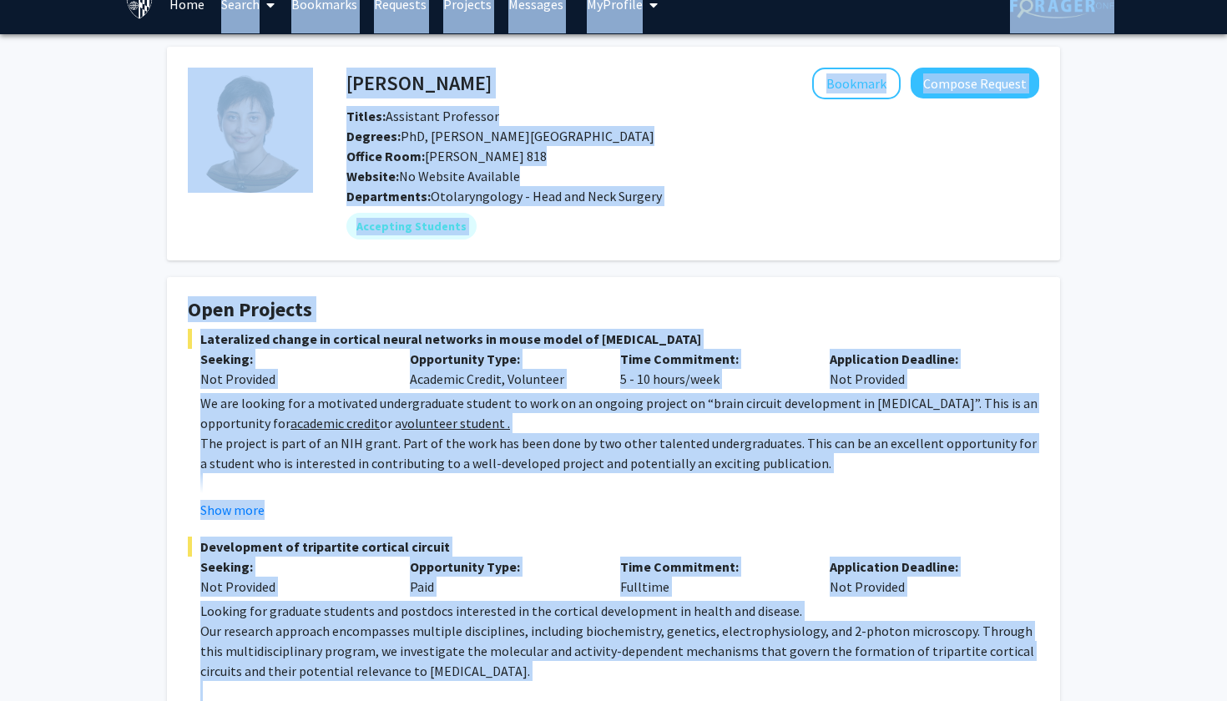
scroll to position [0, 0]
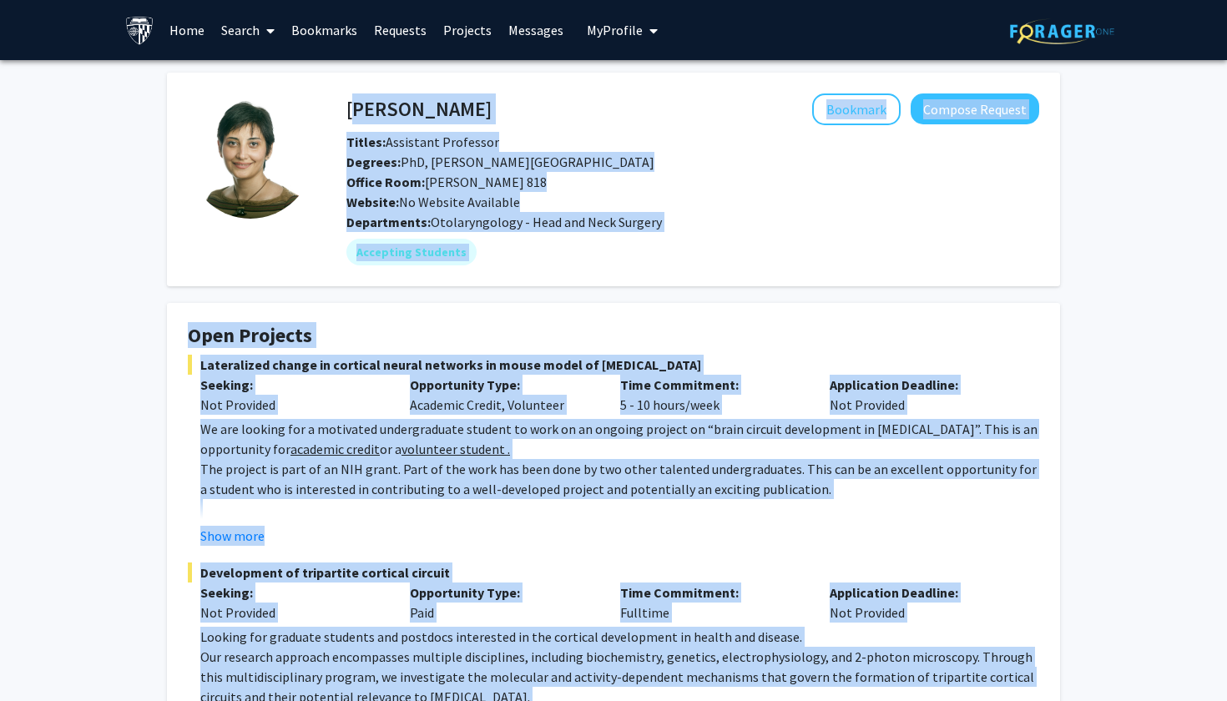
drag, startPoint x: 674, startPoint y: 614, endPoint x: 394, endPoint y: 98, distance: 587.7
click at [389, 92] on div "[PERSON_NAME] Bookmark Compose Request Titles: Assistant Professor Degrees: PhD…" at bounding box center [613, 558] width 918 height 971
copy div "Lore Ipsumdo Sitametc Adipisc Elitsed Doeius: Temporinc Utlaboree Dolorem: AlI,…"
click at [536, 273] on fg-card "[PERSON_NAME] Bookmark Compose Request Titles: Assistant Professor Degrees: PhD…" at bounding box center [613, 180] width 893 height 214
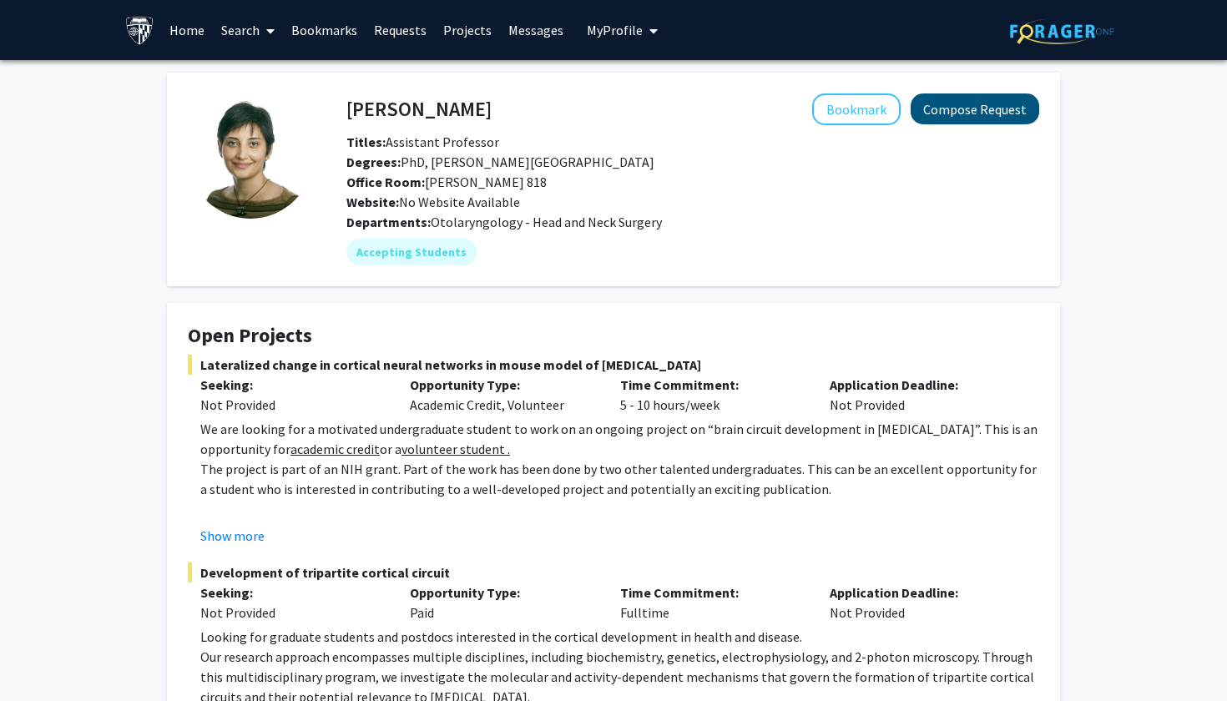
click at [994, 111] on button "Compose Request" at bounding box center [974, 108] width 128 height 31
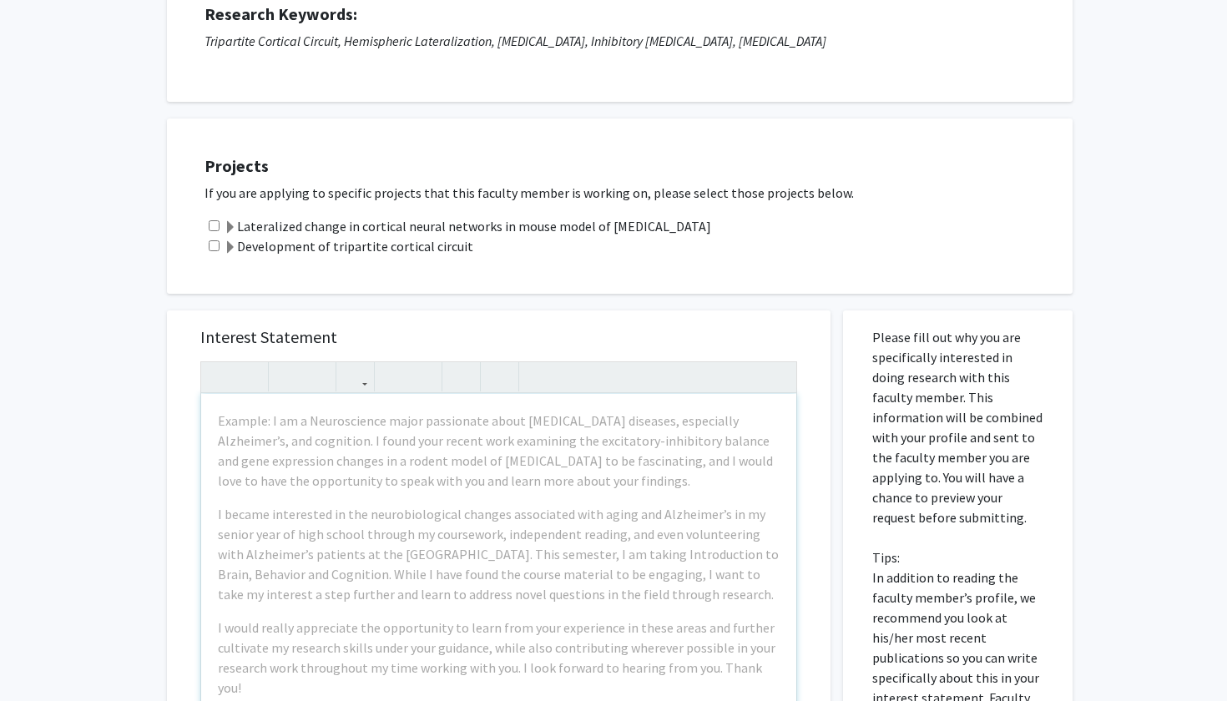
scroll to position [204, 0]
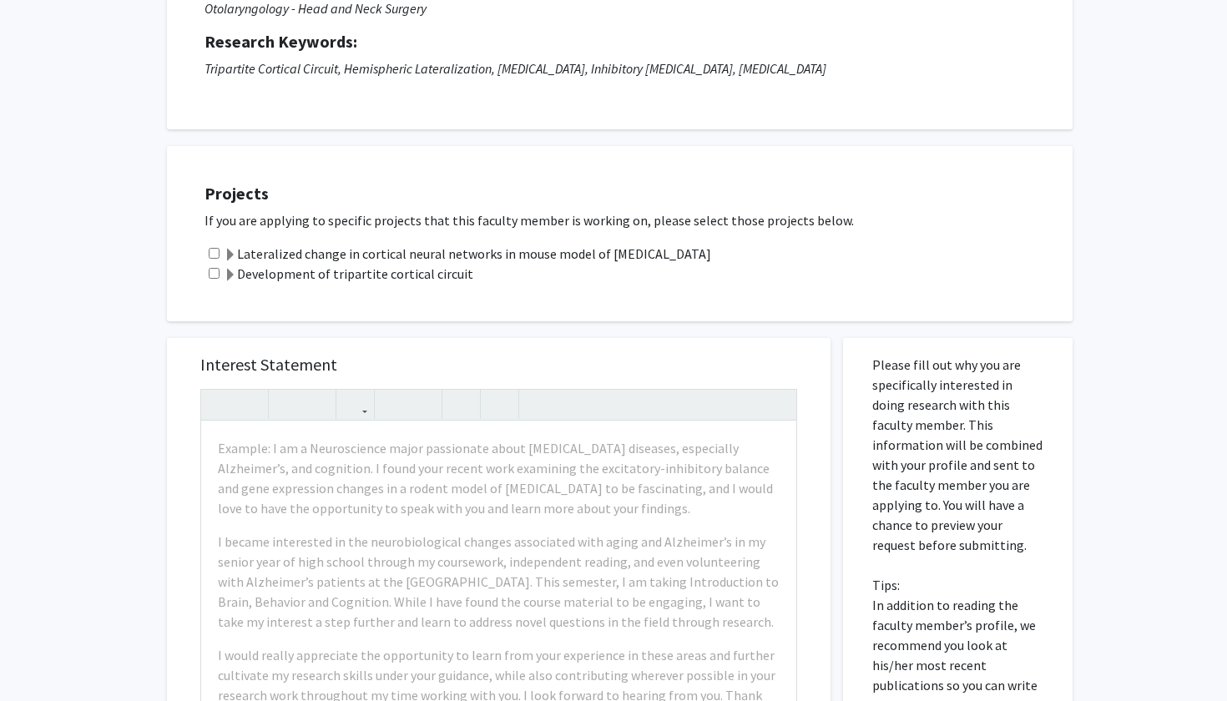
click at [439, 274] on label "Development of tripartite cortical circuit" at bounding box center [348, 274] width 249 height 20
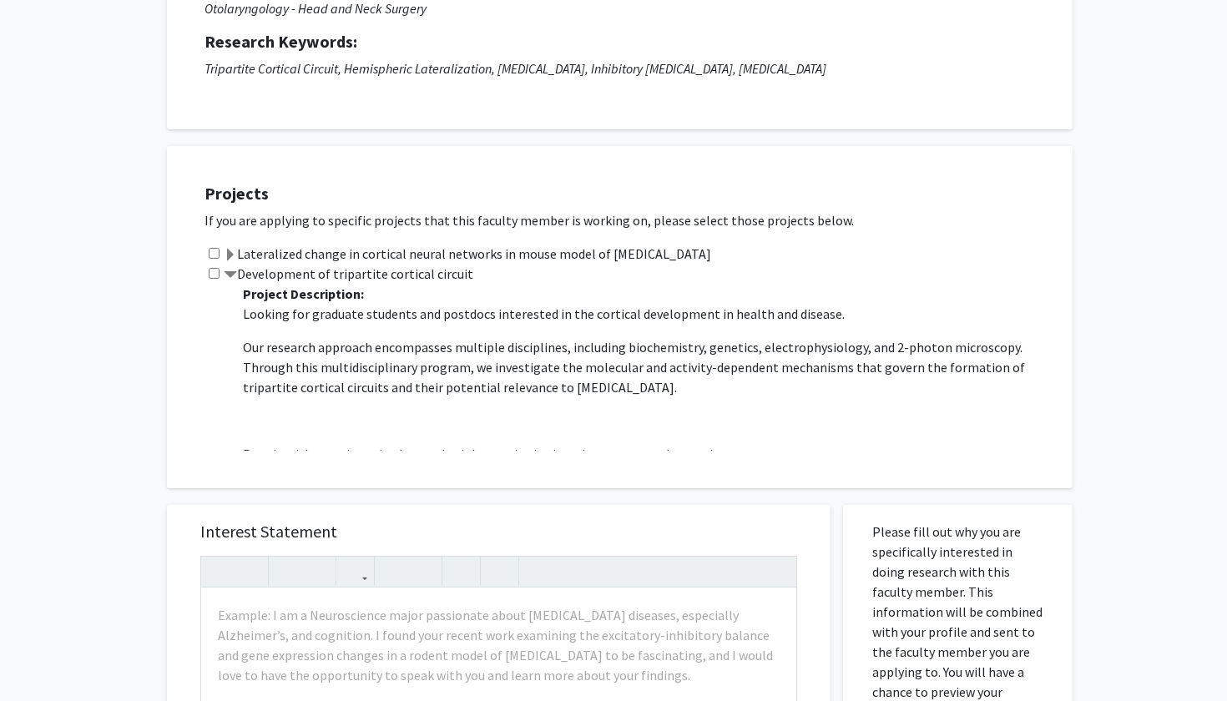
click at [370, 272] on label "Development of tripartite cortical circuit" at bounding box center [348, 274] width 249 height 20
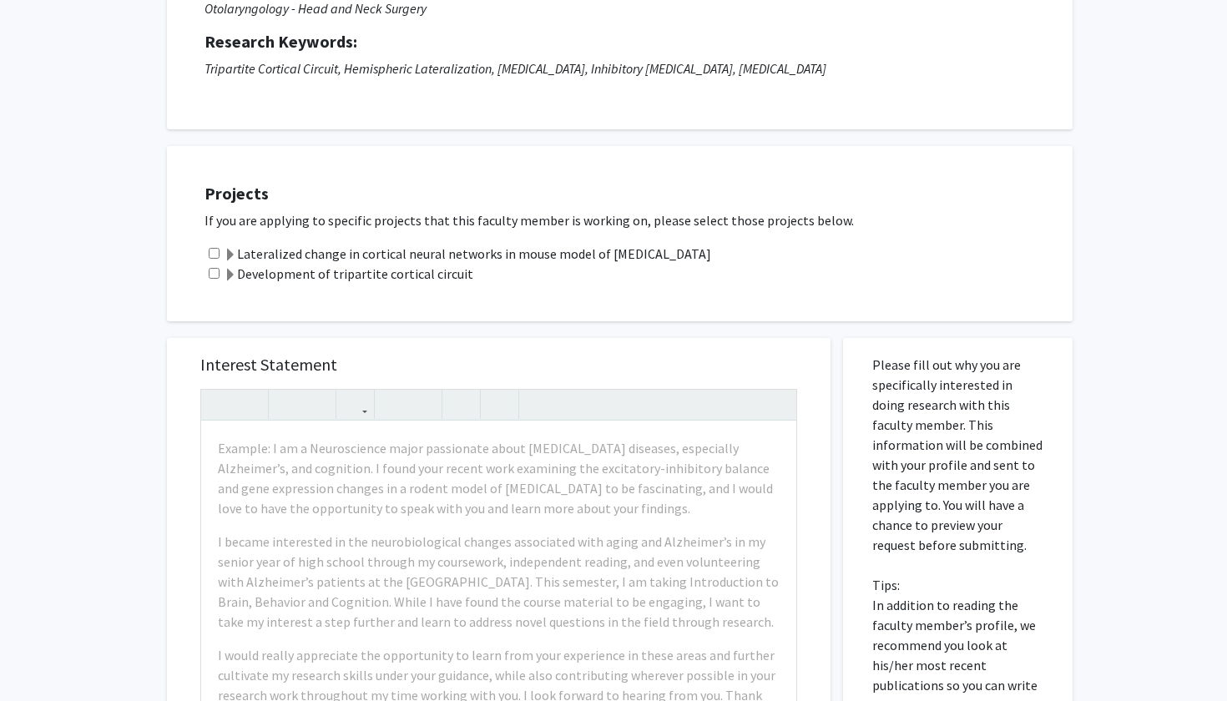
click at [212, 283] on div "Development of tripartite cortical circuit" at bounding box center [629, 274] width 851 height 20
click at [215, 275] on input "checkbox" at bounding box center [214, 273] width 11 height 11
checkbox input "true"
click at [231, 277] on span at bounding box center [230, 275] width 13 height 13
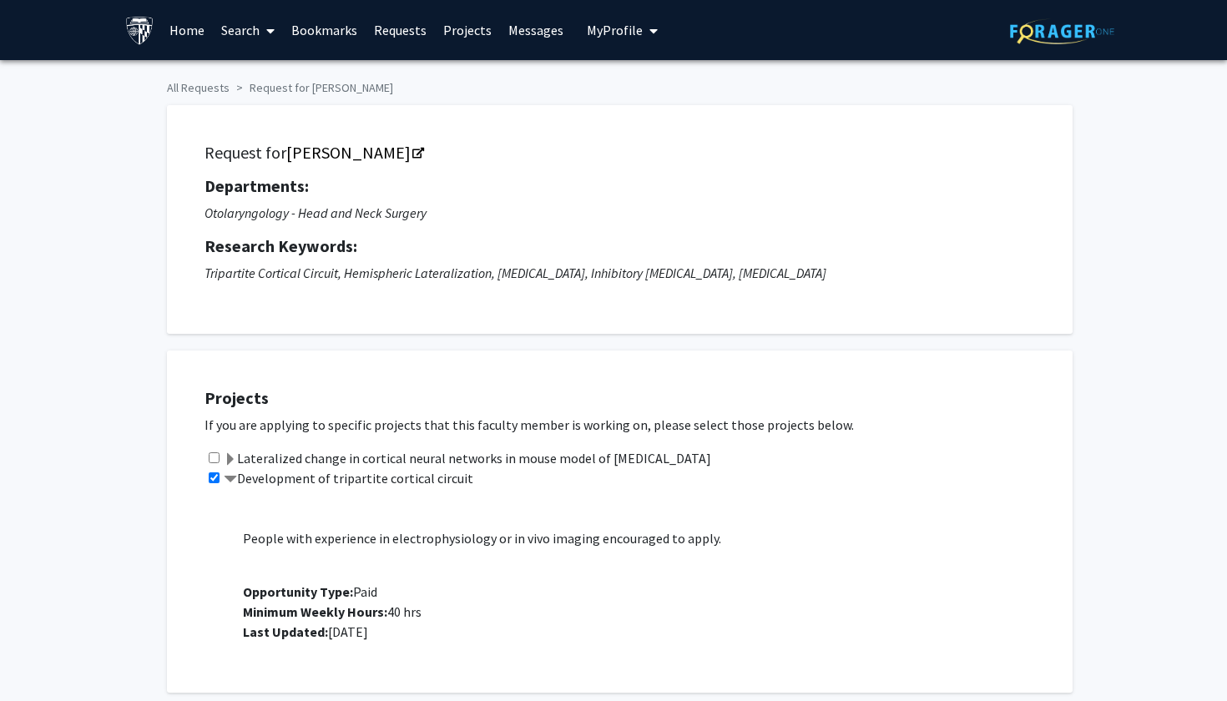
scroll to position [0, 0]
click at [236, 457] on label "Lateralized change in cortical neural networks in mouse model of [MEDICAL_DATA]" at bounding box center [467, 458] width 487 height 20
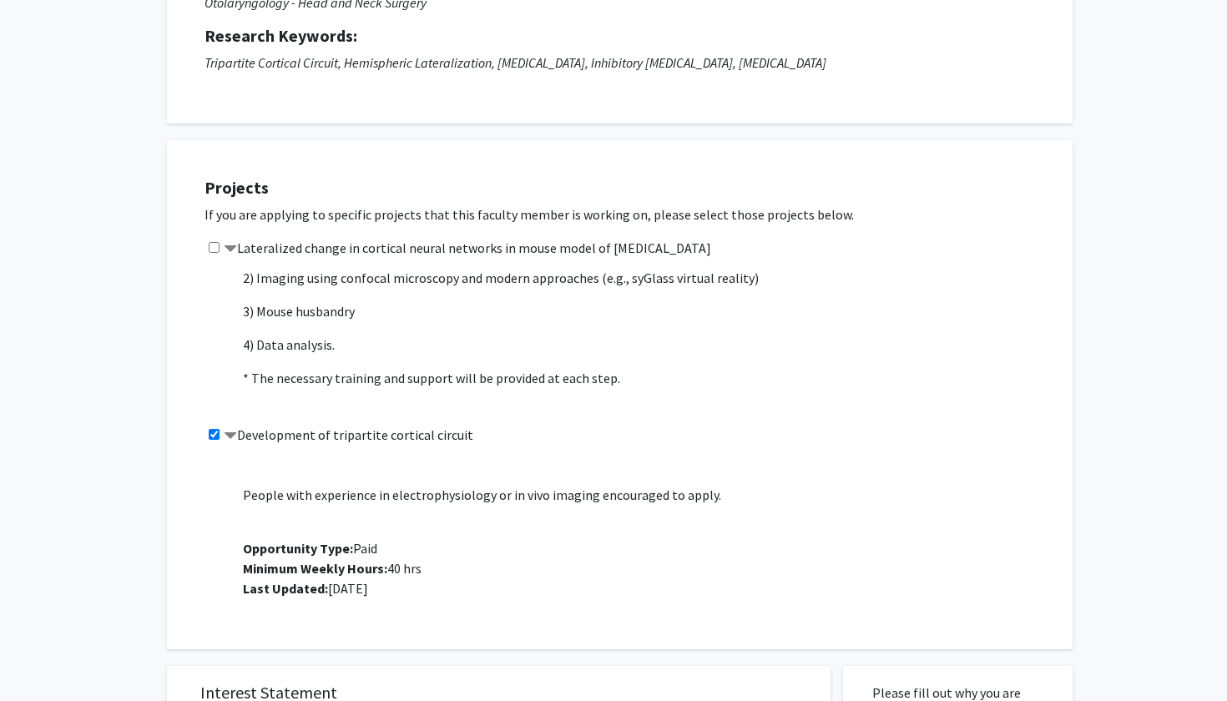
scroll to position [447, 0]
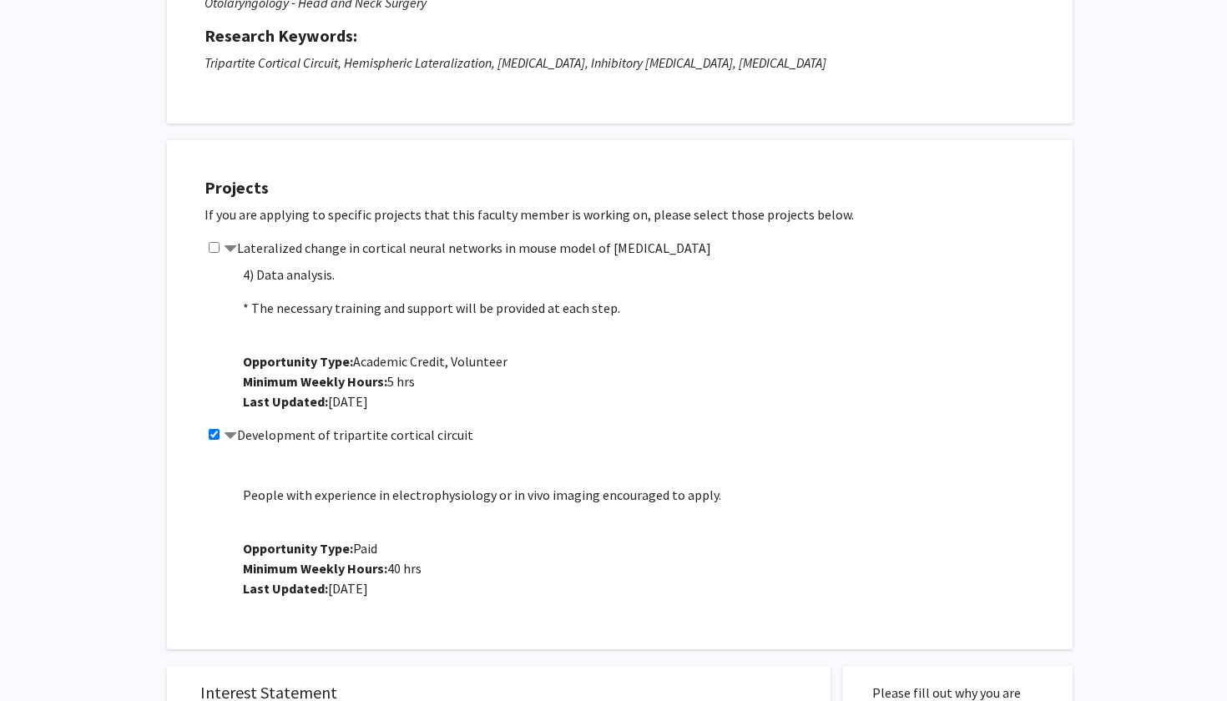
click at [214, 249] on input "checkbox" at bounding box center [214, 247] width 11 height 11
checkbox input "true"
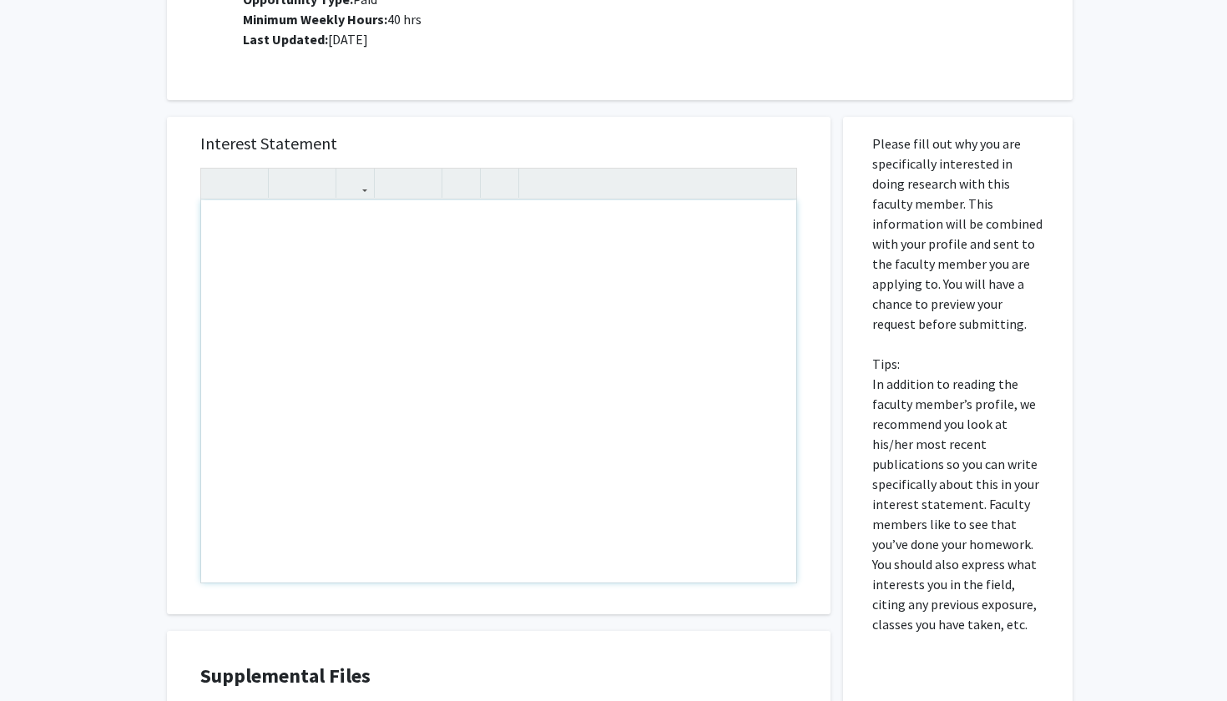
scroll to position [683, 0]
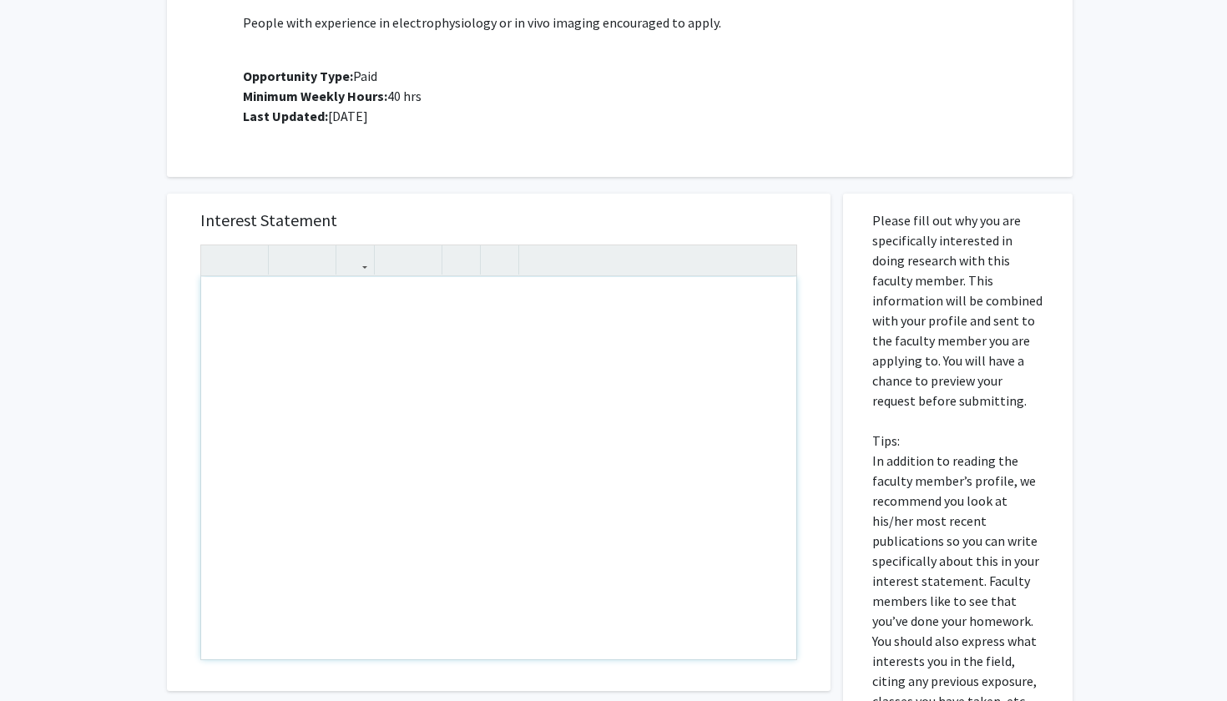
click at [280, 290] on div "Note to users with screen readers: Please press Alt+0 or Option+0 to deactivate…" at bounding box center [498, 468] width 595 height 382
paste div "Note to users with screen readers: Please press Alt+0 or Option+0 to deactivate…"
type textarea "<l>I do sita consectetu ad elitseddoeiu te inci utlabore et dolorema aliqua eni…"
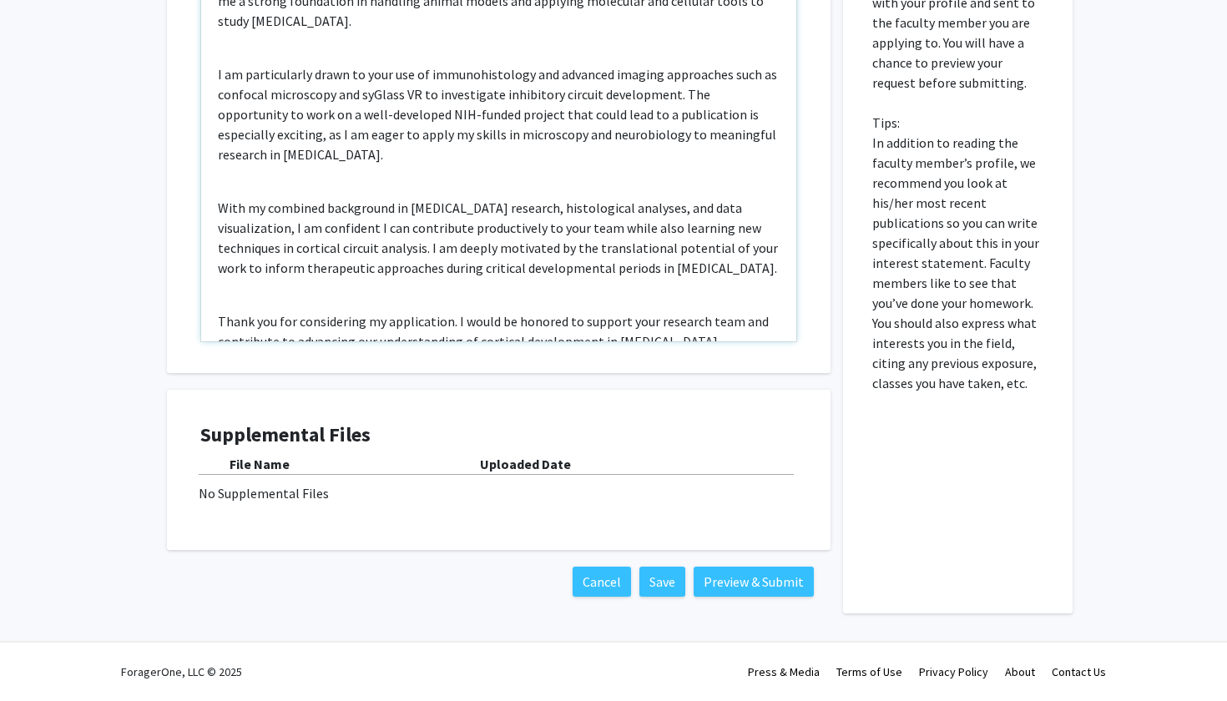
scroll to position [1002, 0]
click at [756, 585] on button "Preview & Submit" at bounding box center [753, 582] width 120 height 30
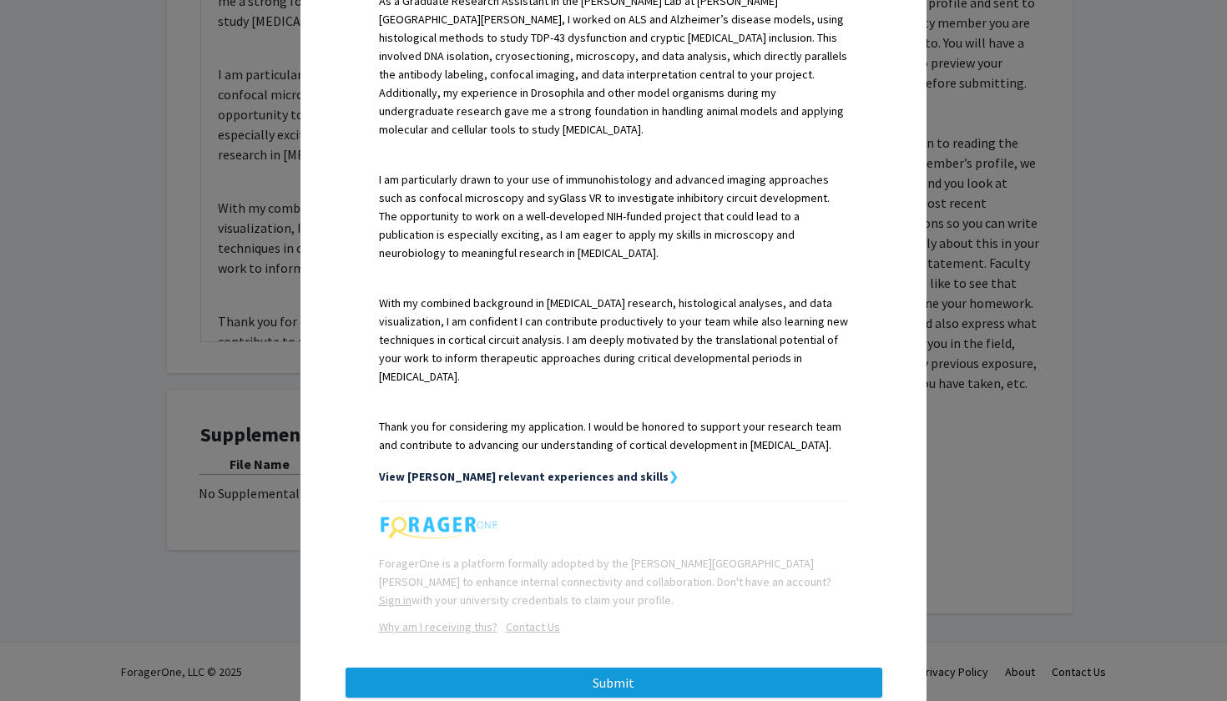
scroll to position [550, 0]
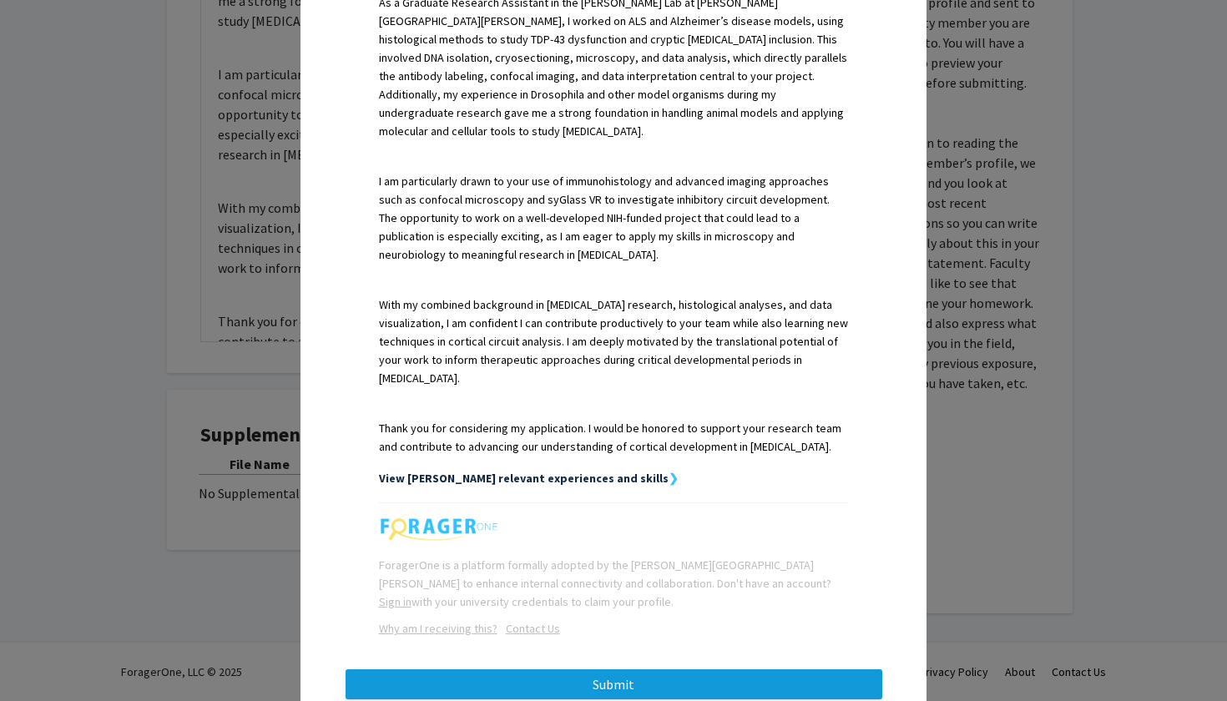
click at [717, 669] on button "Submit" at bounding box center [613, 684] width 537 height 30
